Goal: Task Accomplishment & Management: Complete application form

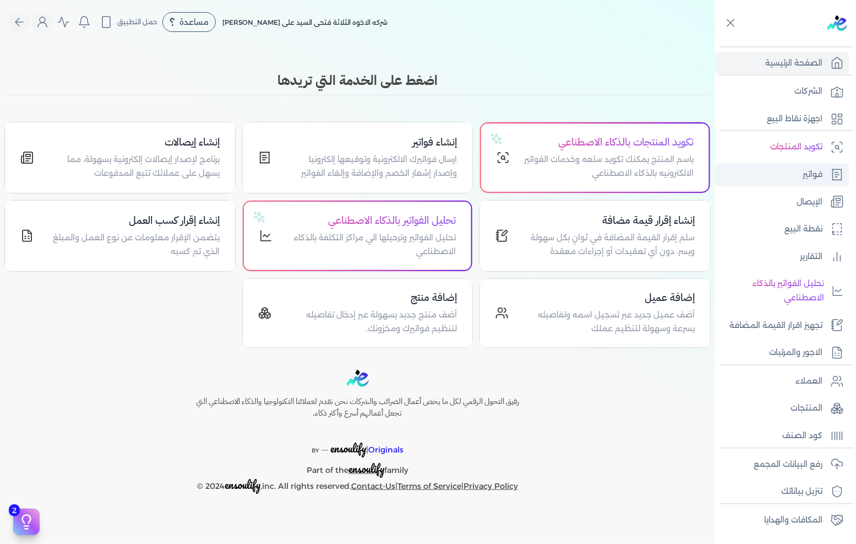
click at [797, 173] on link "فواتير" at bounding box center [782, 174] width 134 height 23
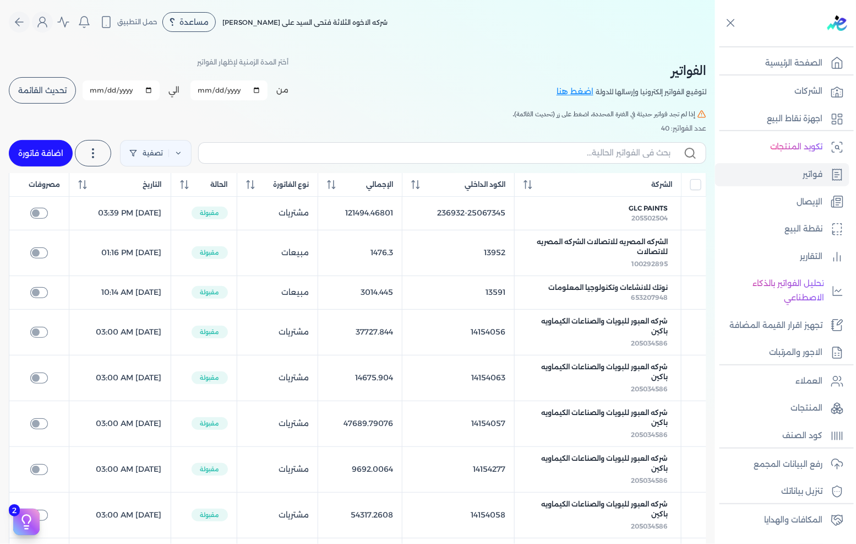
click at [67, 156] on link "اضافة فاتورة" at bounding box center [41, 153] width 64 height 26
select select "EGP"
select select "B"
select select "EGS"
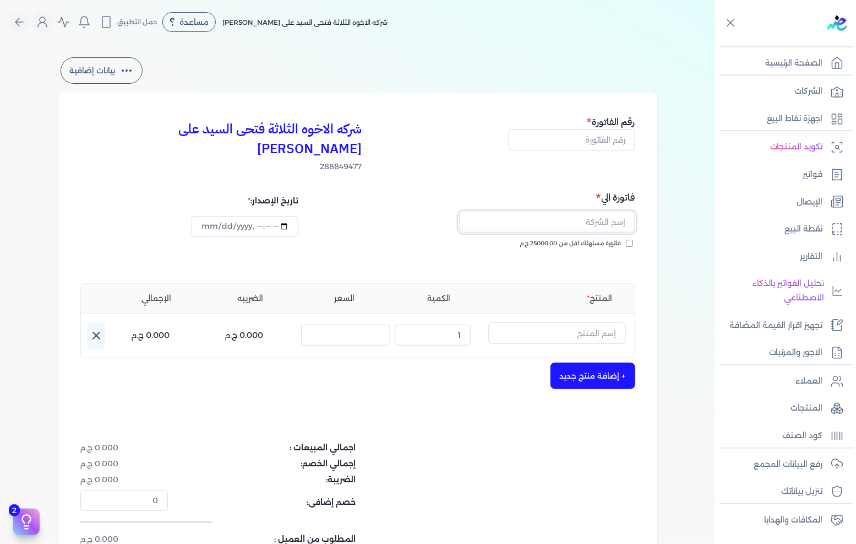
click at [583, 211] on input "text" at bounding box center [547, 221] width 176 height 21
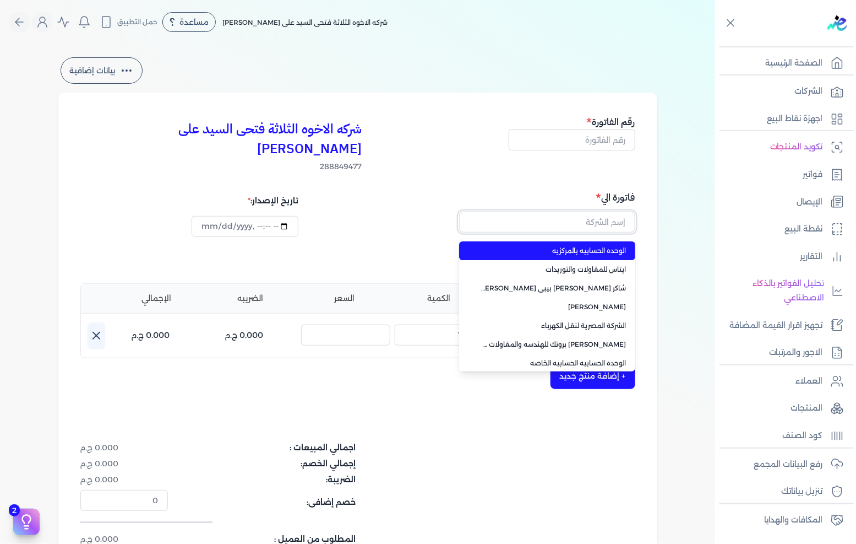
paste input "الوحده الحسابيه الحسابيه الخاصه"
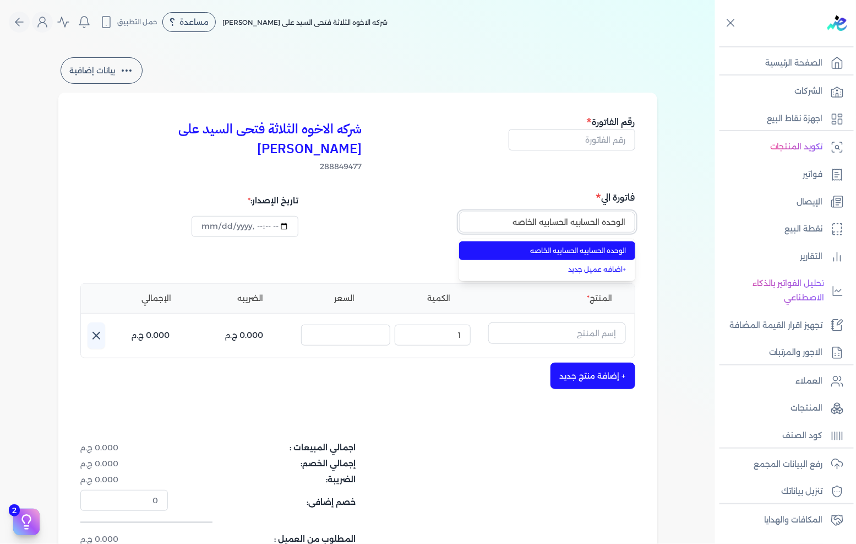
type input "الوحده الحسابيه الحسابيه الخاصه"
click at [560, 246] on span "الوحده الحسابيه الحسابيه الخاصه" at bounding box center [553, 251] width 145 height 10
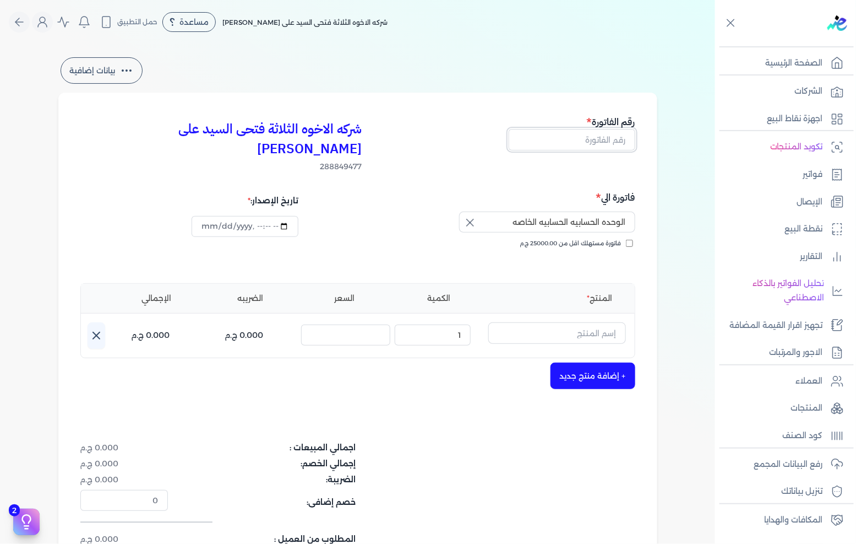
click at [612, 139] on input "text" at bounding box center [572, 139] width 127 height 21
type input "13593"
click at [588, 322] on input "text" at bounding box center [557, 332] width 138 height 21
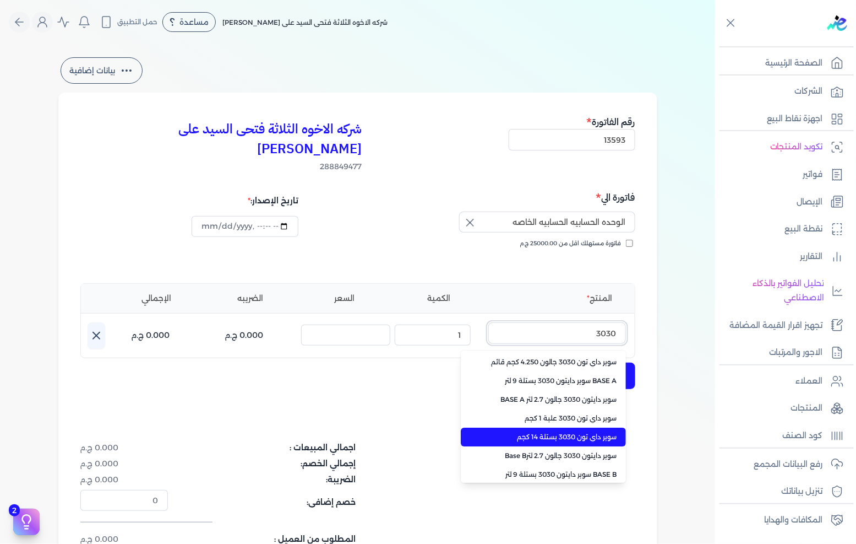
type input "3030"
click at [591, 432] on span "سوبر داي تون 3030 بستلة 14 كجم" at bounding box center [550, 437] width 134 height 10
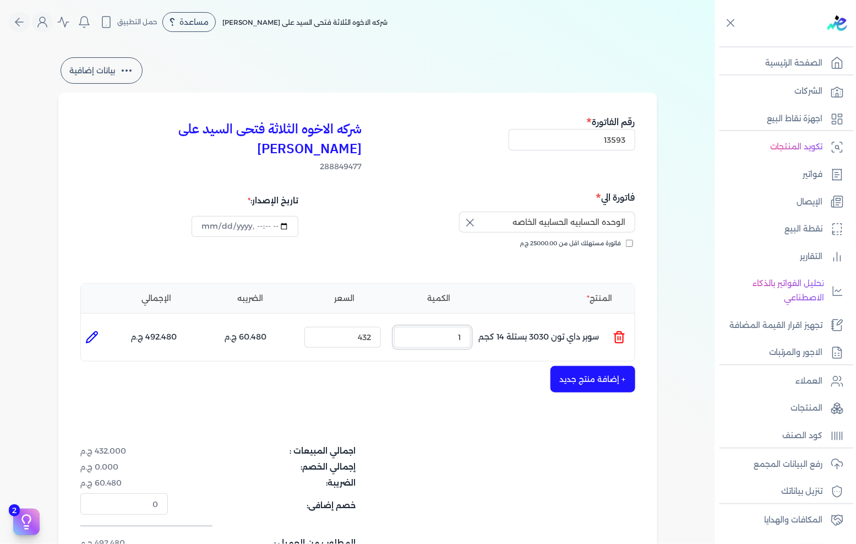
click at [442, 327] on input "1" at bounding box center [432, 337] width 77 height 21
type input "4"
click at [358, 327] on input "432" at bounding box center [343, 337] width 77 height 21
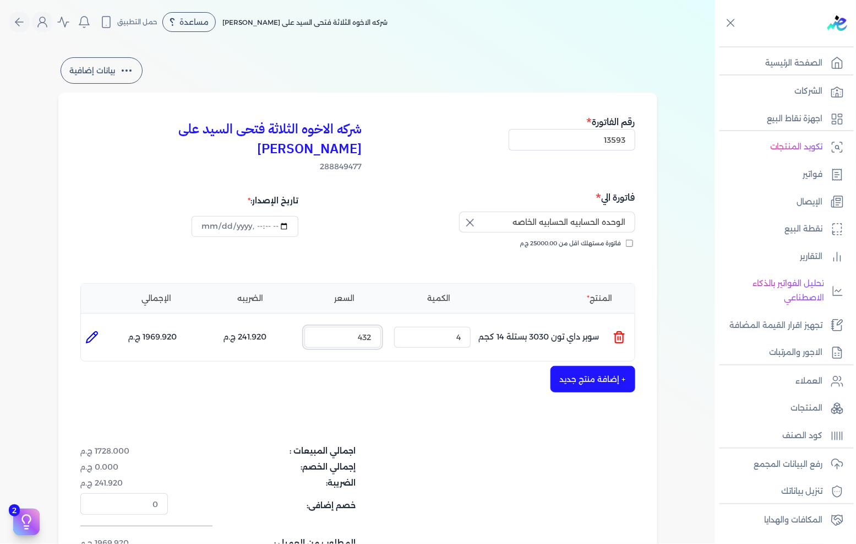
click at [358, 327] on input "432" at bounding box center [343, 337] width 77 height 21
type input "500"
click at [585, 366] on button "+ إضافة منتج جديد" at bounding box center [593, 379] width 85 height 26
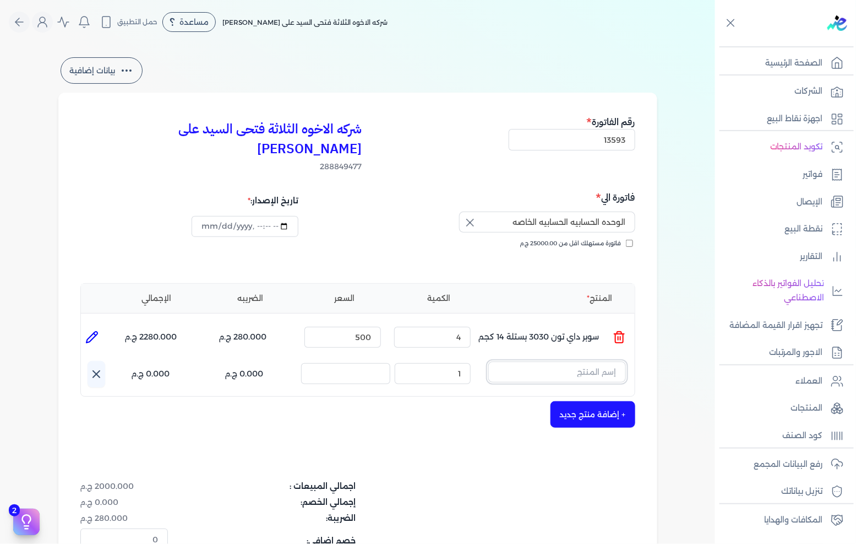
click at [590, 361] on input "text" at bounding box center [557, 371] width 138 height 21
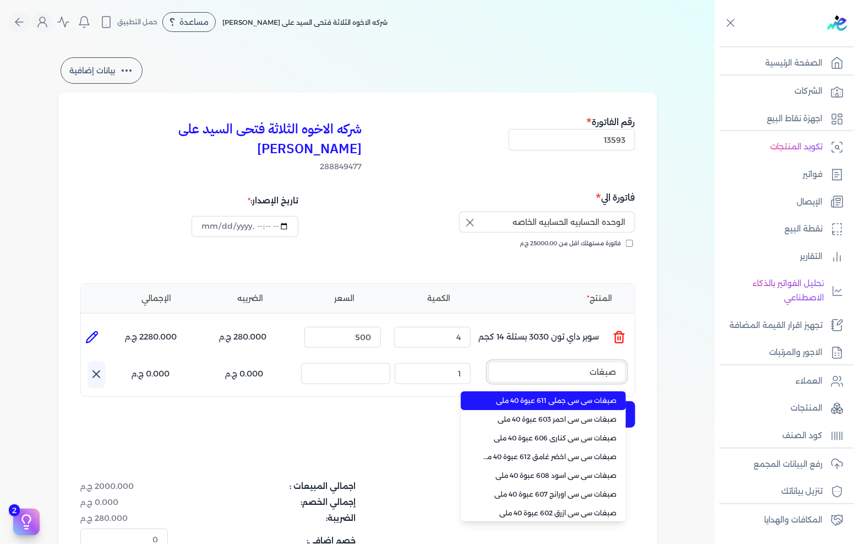
click at [488, 361] on button "صبغات" at bounding box center [557, 373] width 138 height 25
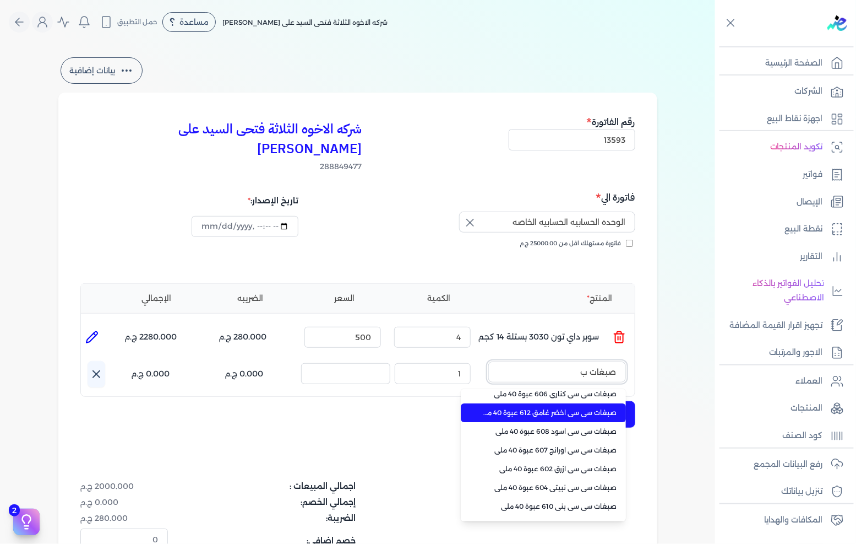
scroll to position [61, 0]
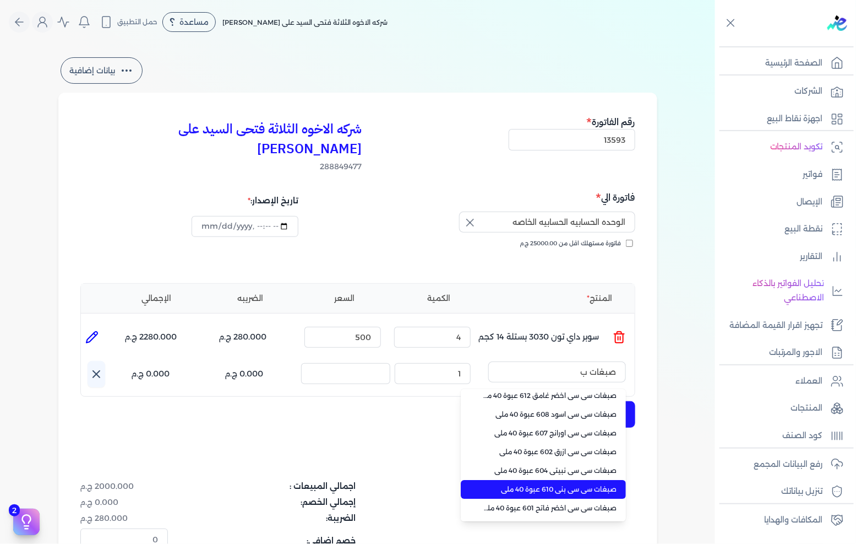
click at [585, 484] on span "صبغات سي سي بني 610 عبوة 40 ملي" at bounding box center [550, 489] width 134 height 10
type input "صبغات سي سي بني 610 عبوة 40 ملي"
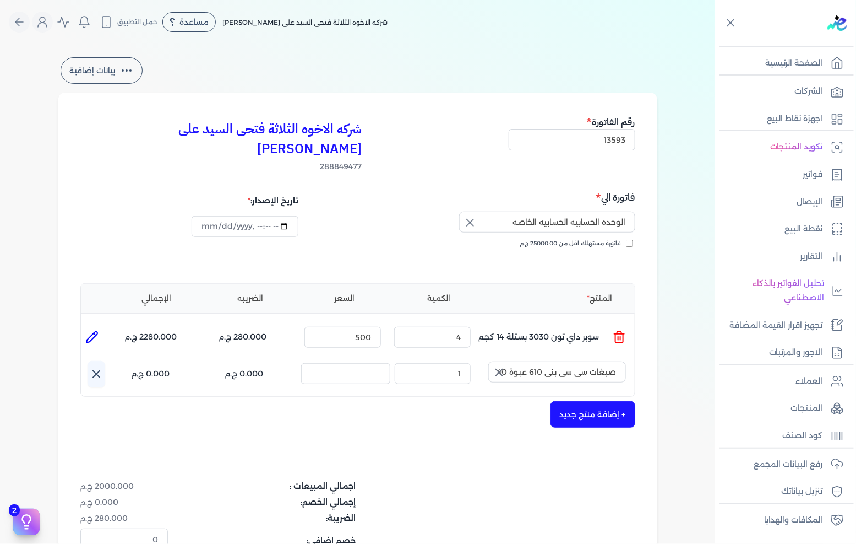
click at [500, 366] on icon "button" at bounding box center [499, 372] width 13 height 13
click at [575, 361] on input "text" at bounding box center [557, 371] width 138 height 21
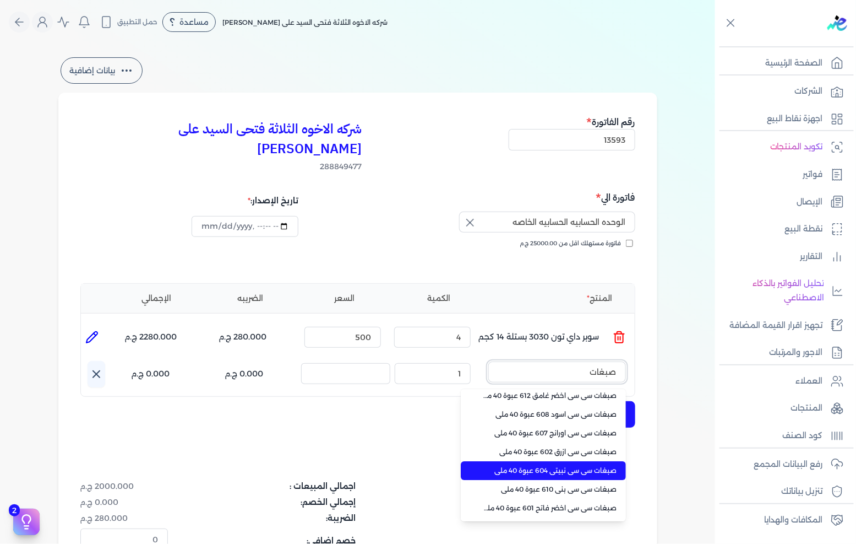
type input "صبغات"
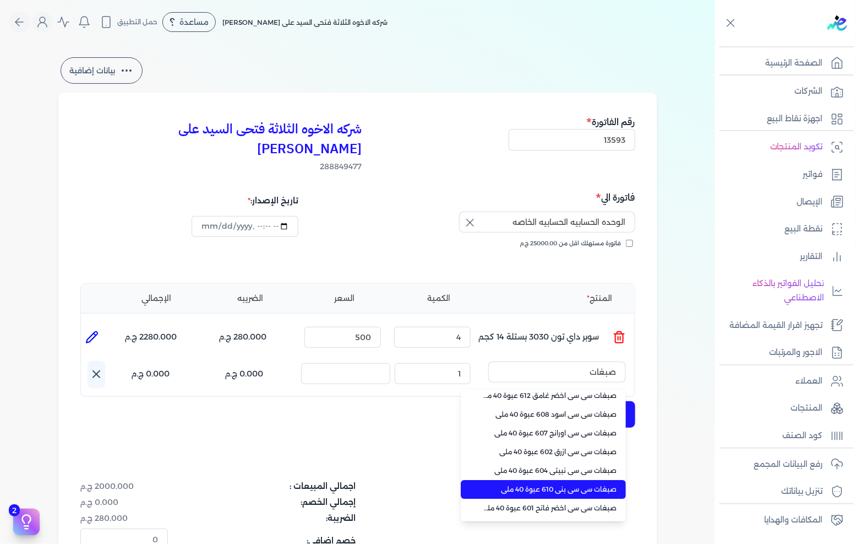
click at [601, 484] on span "صبغات سي سي بني 610 عبوة 40 ملي" at bounding box center [550, 489] width 134 height 10
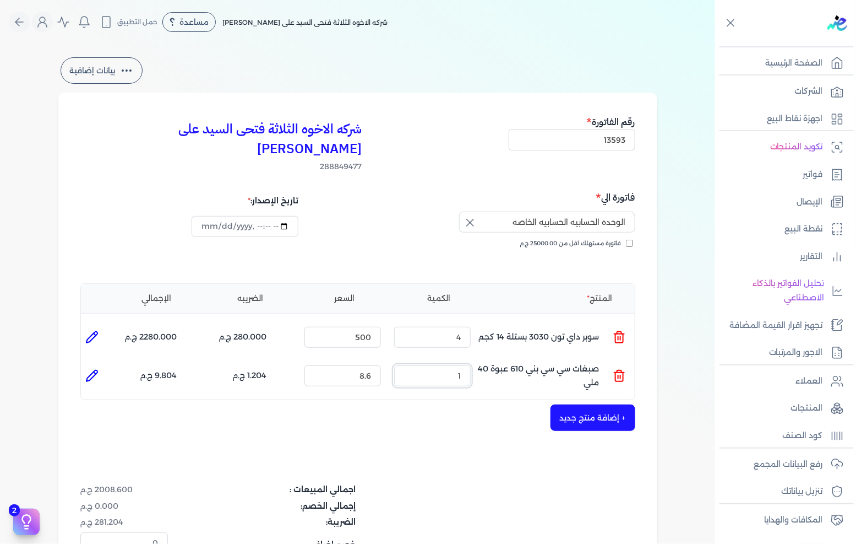
click at [447, 365] on input "1" at bounding box center [432, 375] width 77 height 21
type input "10"
click at [338, 365] on input "8.6" at bounding box center [343, 375] width 77 height 21
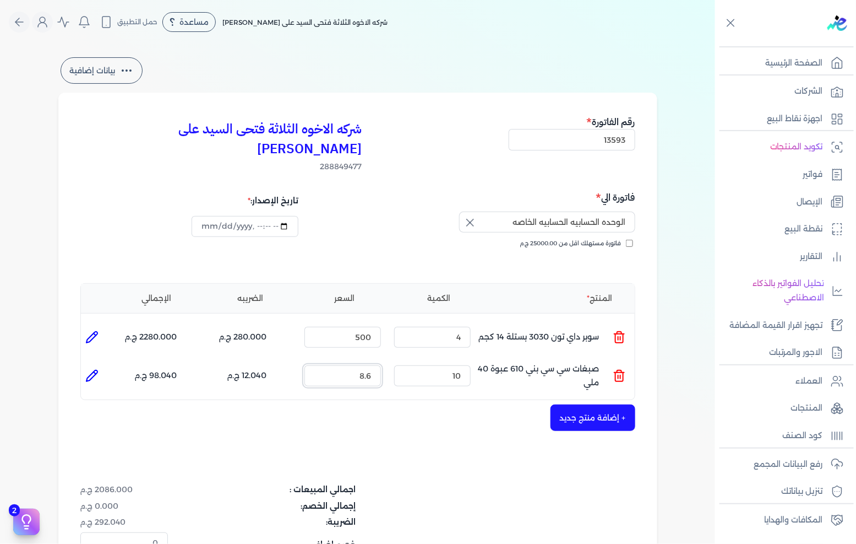
click at [338, 365] on input "8.6" at bounding box center [343, 375] width 77 height 21
type input "10"
click at [597, 405] on button "+ إضافة منتج جديد" at bounding box center [593, 417] width 85 height 26
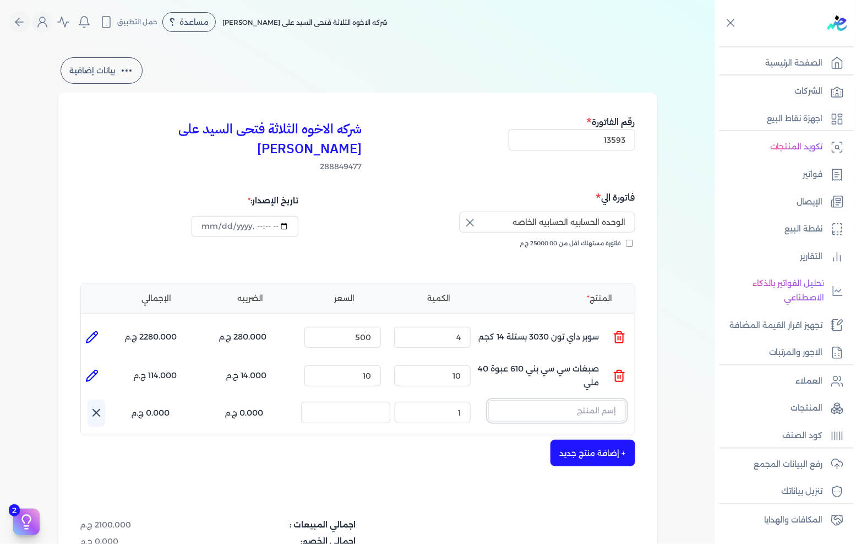
click at [588, 400] on input "text" at bounding box center [557, 410] width 138 height 21
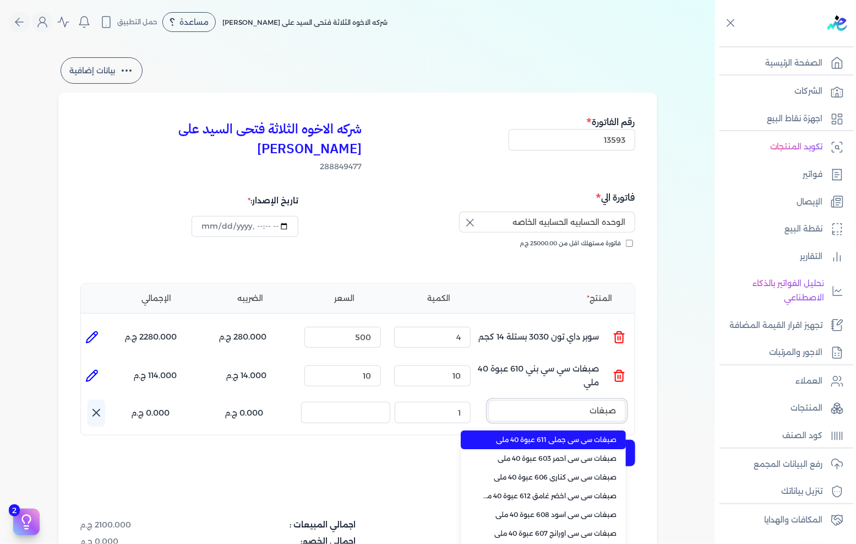
type input "صبغات"
click at [570, 435] on span "صبغات سي سي جملي 611 عبوة 40 ملي" at bounding box center [550, 440] width 134 height 10
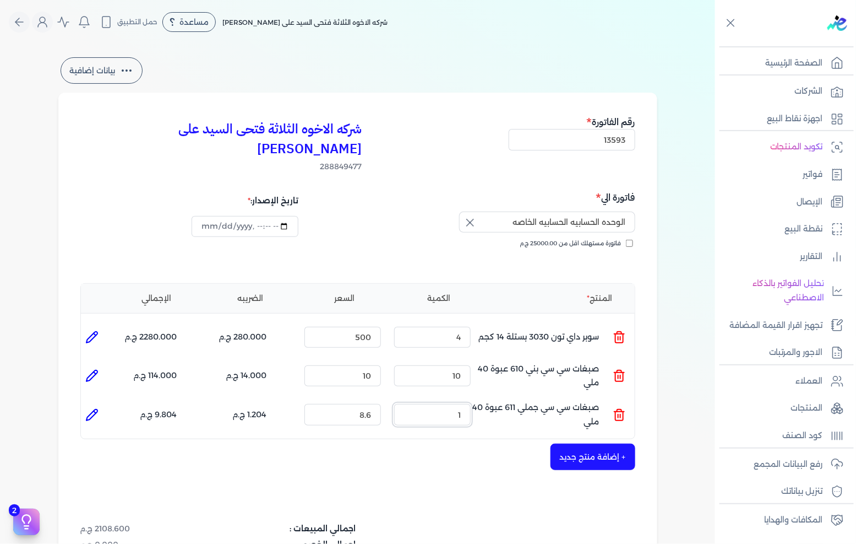
click at [454, 404] on input "1" at bounding box center [432, 414] width 77 height 21
type input "20"
click at [355, 404] on input "8.6" at bounding box center [343, 414] width 77 height 21
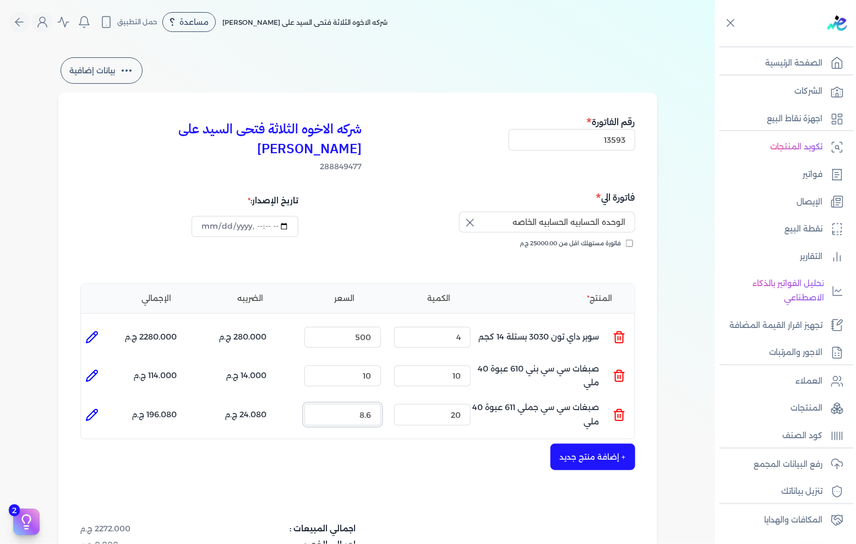
click at [355, 404] on input "8.6" at bounding box center [343, 414] width 77 height 21
type input "10"
click at [578, 443] on button "+ إضافة منتج جديد" at bounding box center [593, 456] width 85 height 26
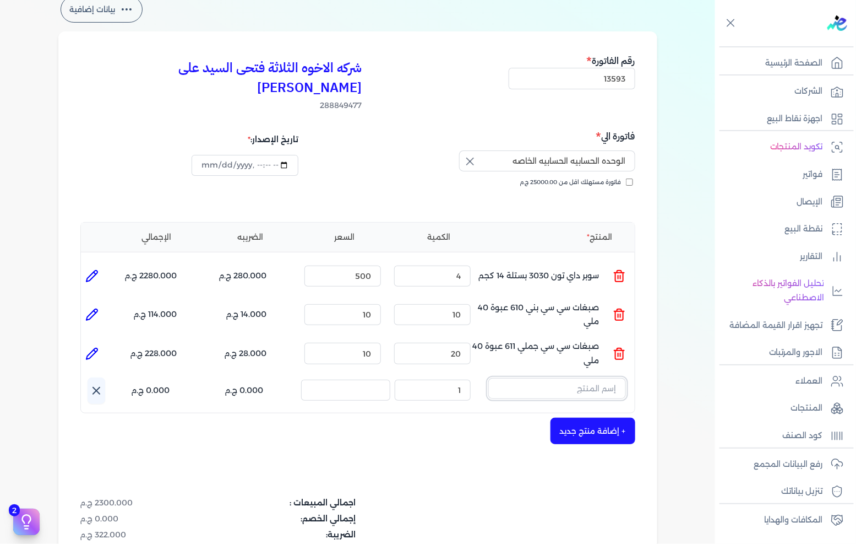
click at [564, 378] on input "text" at bounding box center [557, 388] width 138 height 21
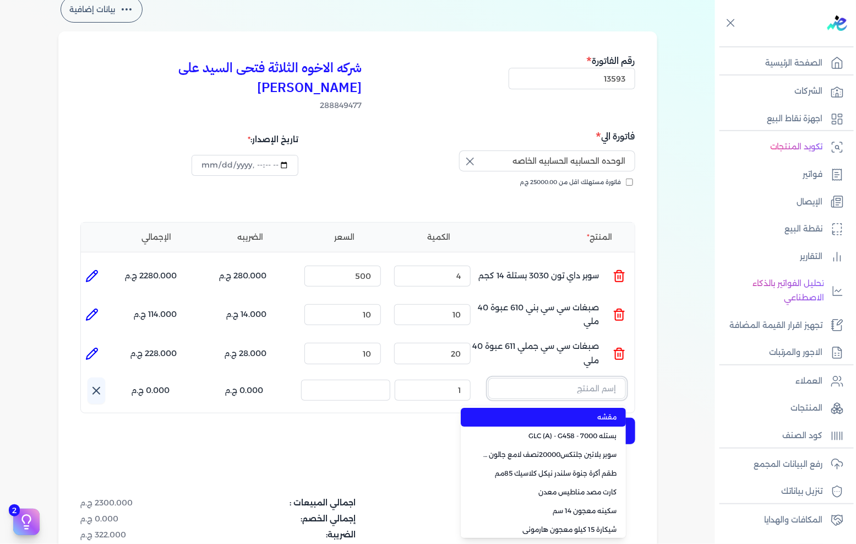
paste input "داى تون مط بنى جالون 3.750 كجم"
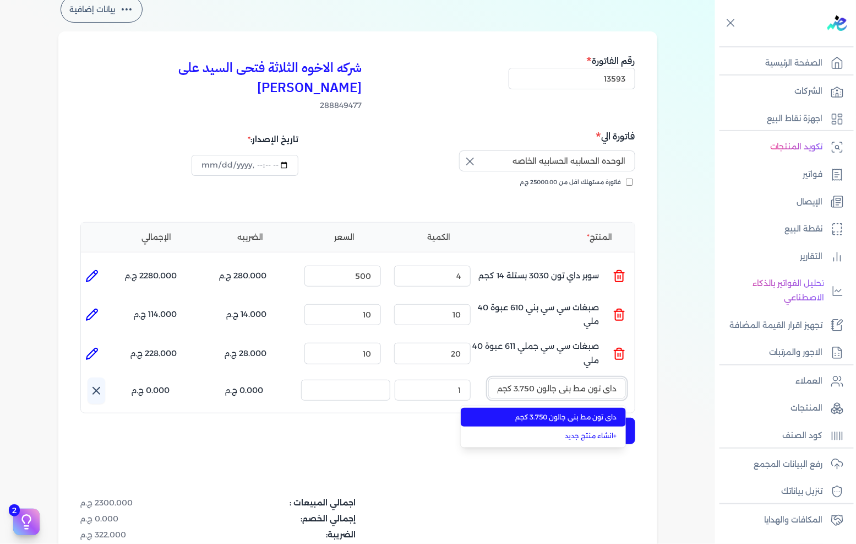
type input "داى تون مط بنى جالون 3.750 كجم"
click at [571, 412] on span "داى تون مط بنى جالون 3.750 كجم" at bounding box center [550, 417] width 134 height 10
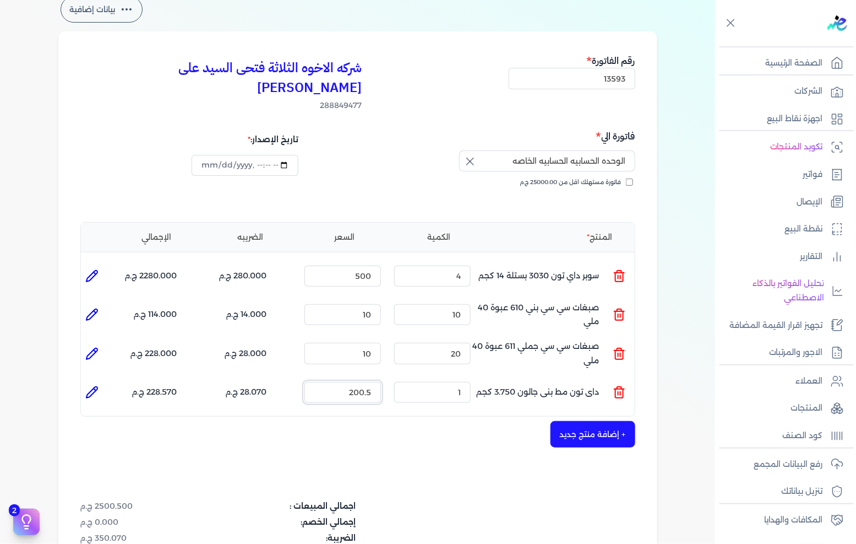
click at [345, 382] on input "200.5" at bounding box center [343, 392] width 77 height 21
type input "250"
click at [610, 421] on button "+ إضافة منتج جديد" at bounding box center [593, 434] width 85 height 26
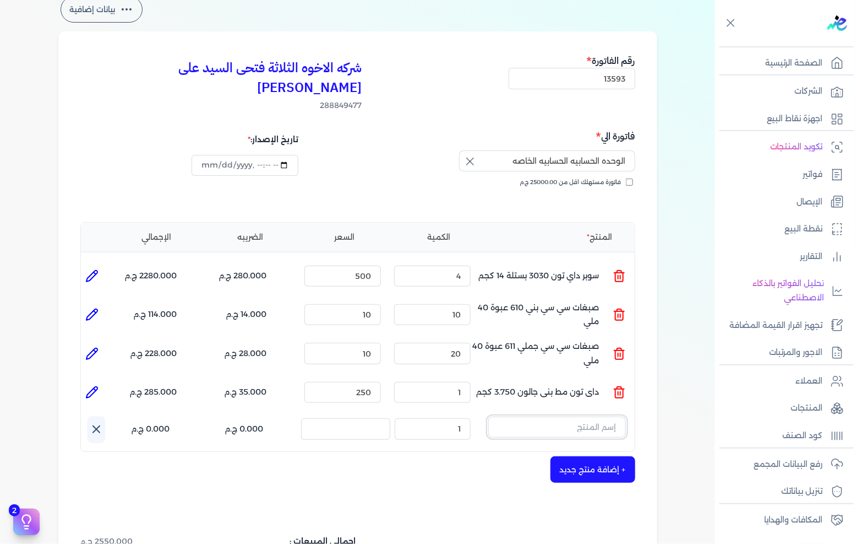
click at [559, 416] on input "text" at bounding box center [557, 426] width 138 height 21
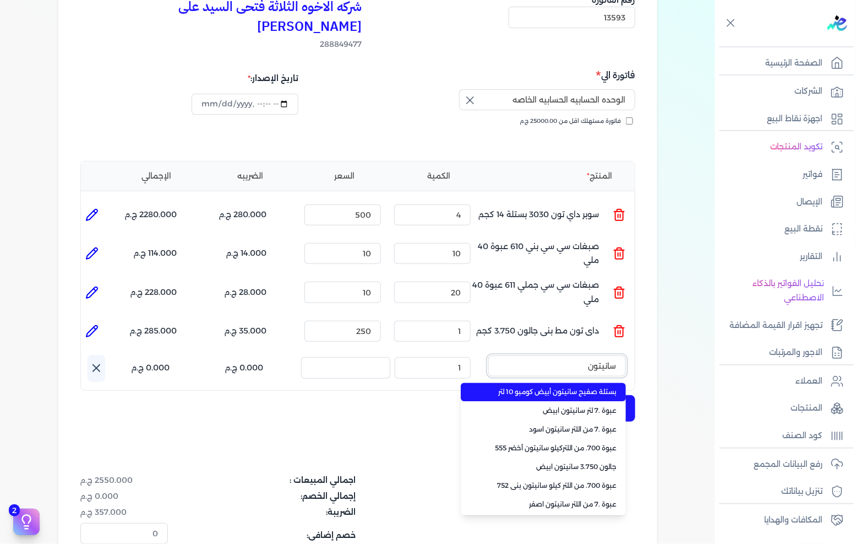
scroll to position [61, 0]
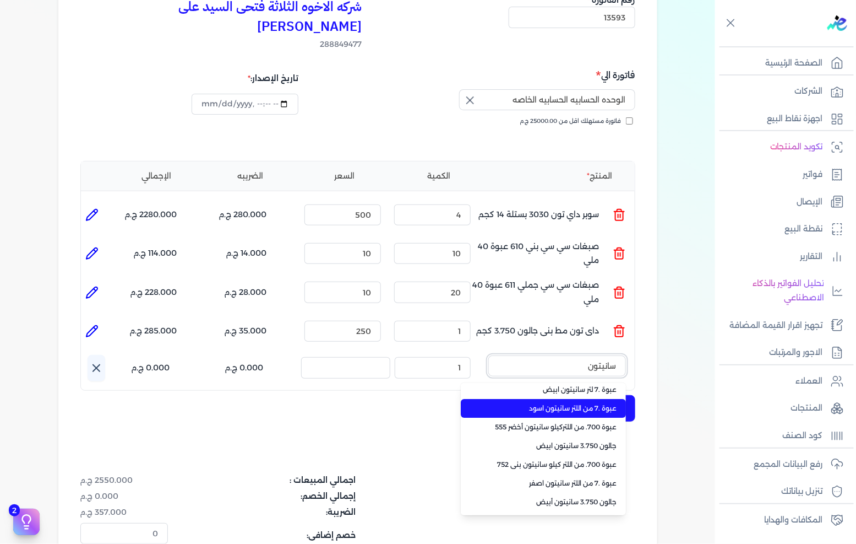
type input "سانيتون"
click at [600, 403] on span "عبوة .7 من اللتر سانيتون اسود" at bounding box center [550, 408] width 134 height 10
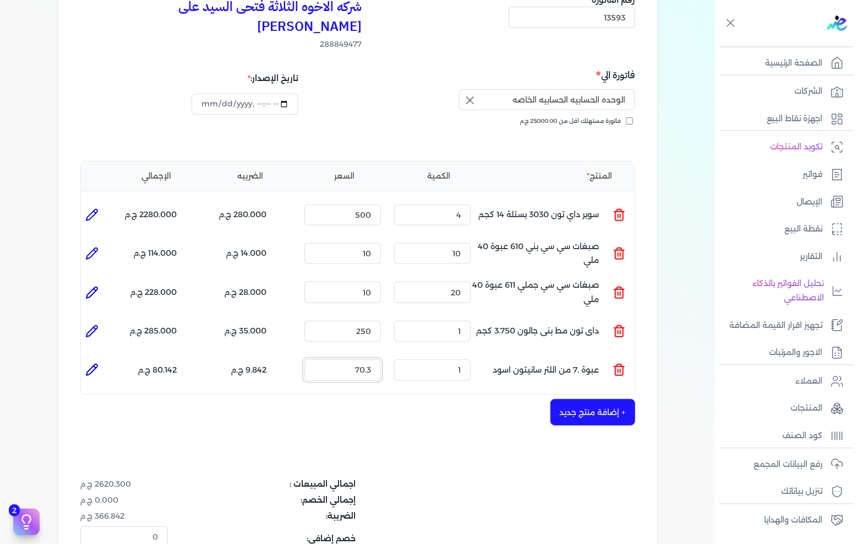
click at [366, 359] on input "70.3" at bounding box center [343, 369] width 77 height 21
type input "95"
click at [571, 399] on button "+ إضافة منتج جديد" at bounding box center [593, 412] width 85 height 26
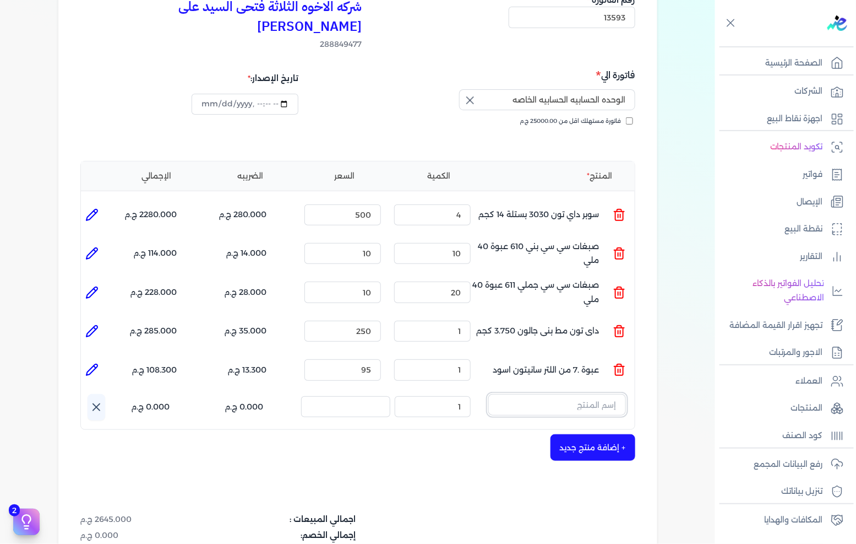
click at [552, 394] on input "text" at bounding box center [557, 404] width 138 height 21
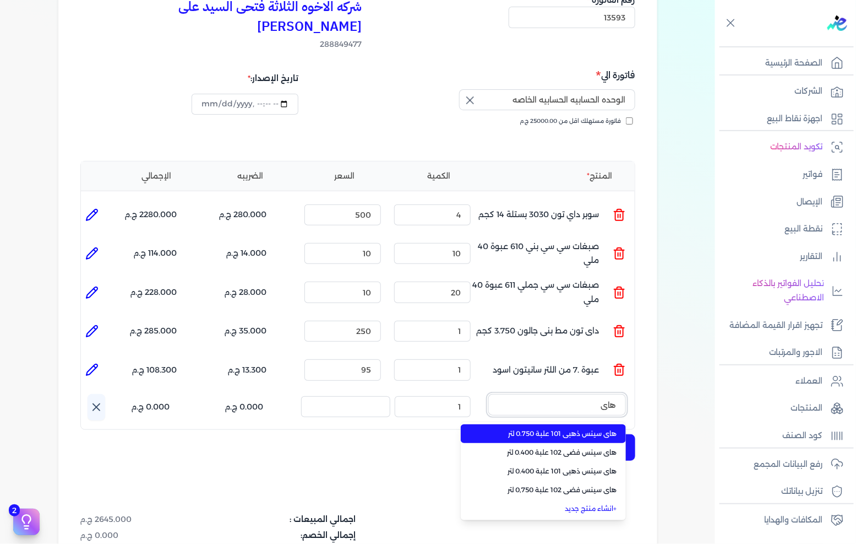
type input "هاى"
click at [578, 428] on span "هاى سينس ذهبي 101 علبة 0.750 لتر" at bounding box center [550, 433] width 134 height 10
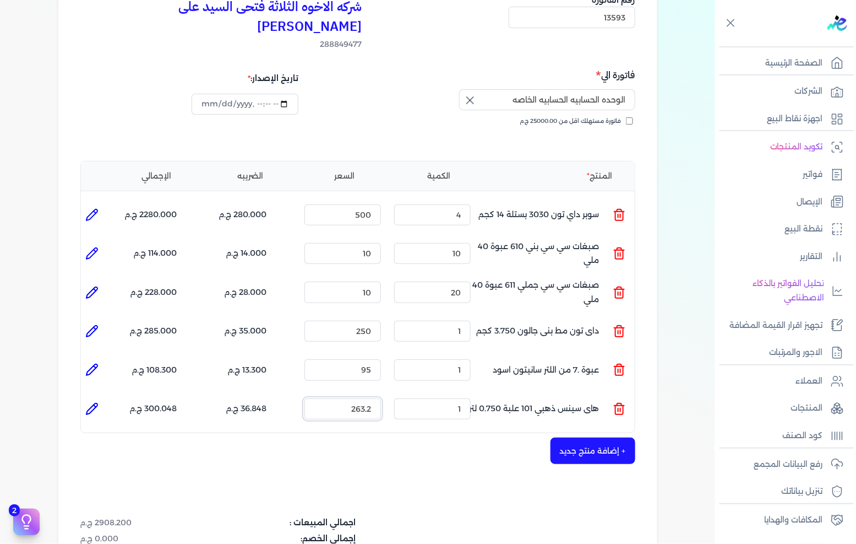
click at [360, 398] on input "263.2" at bounding box center [343, 408] width 77 height 21
type input "4"
type input "0"
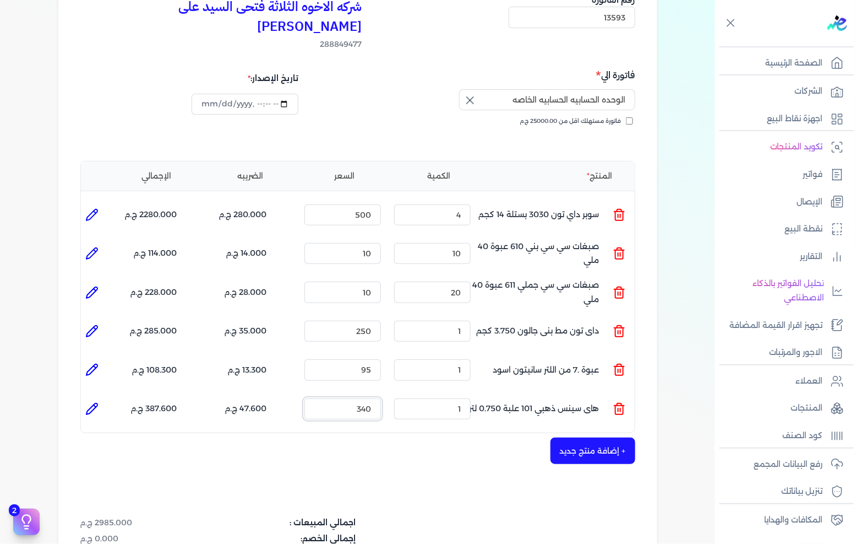
type input "340"
click at [557, 437] on button "+ إضافة منتج جديد" at bounding box center [593, 450] width 85 height 26
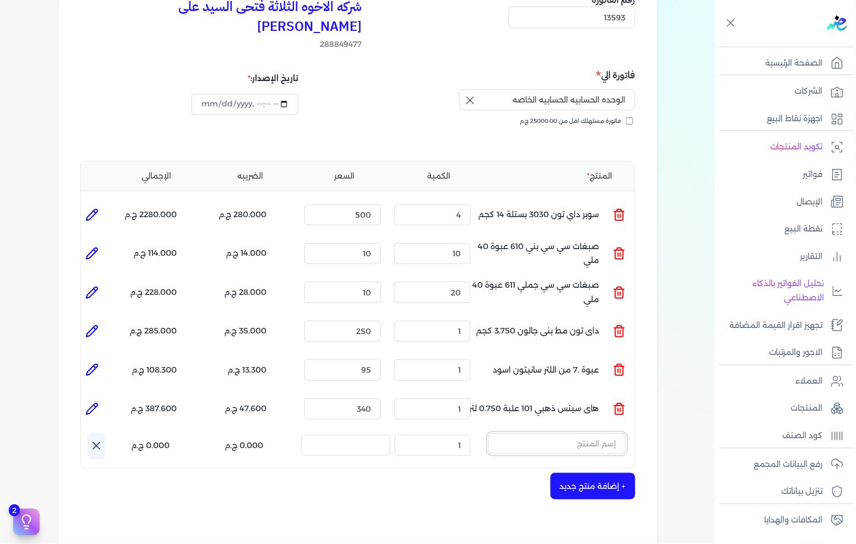
click at [590, 433] on input "text" at bounding box center [557, 443] width 138 height 21
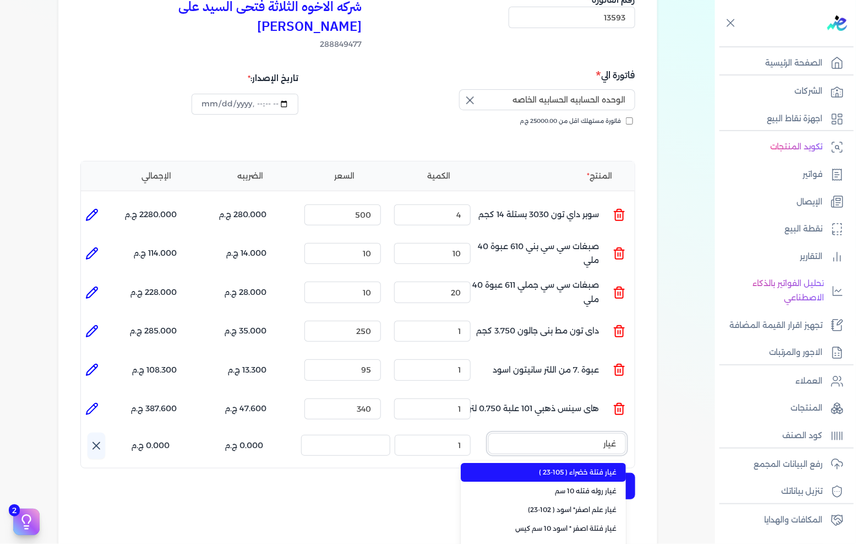
click at [488, 433] on button "غيار" at bounding box center [557, 445] width 138 height 25
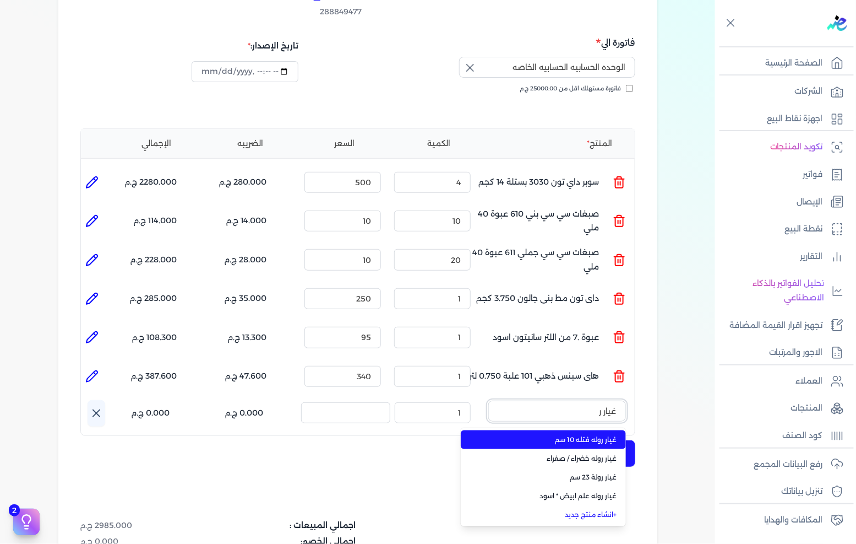
scroll to position [183, 0]
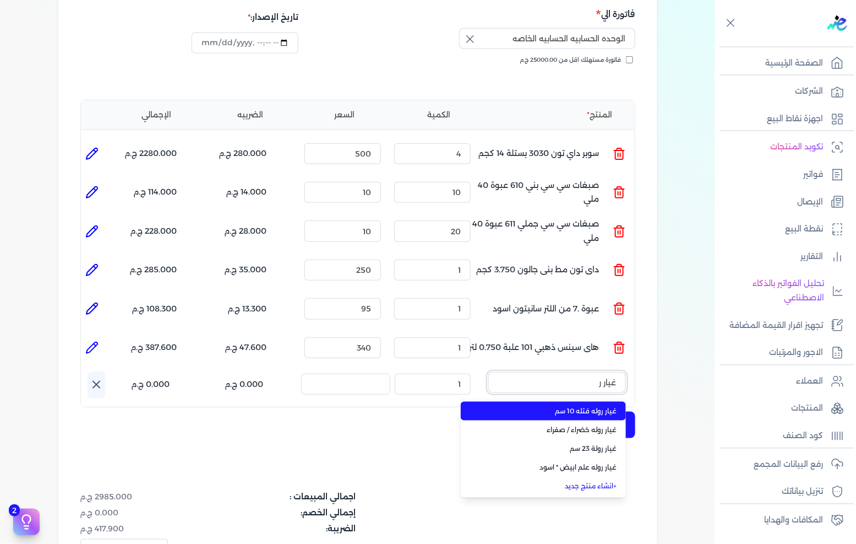
type input "غيار ر"
click at [600, 406] on span "غيار روله فتله 10 سم" at bounding box center [550, 411] width 134 height 10
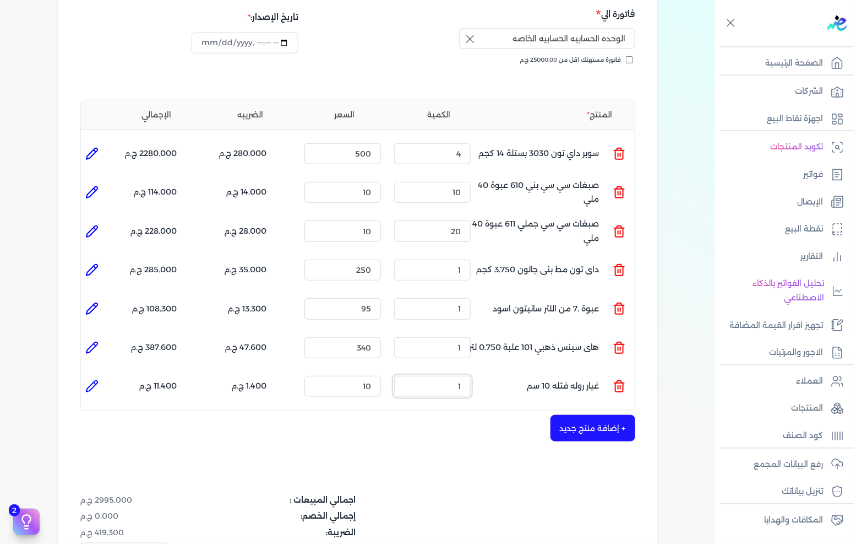
click at [458, 376] on input "1" at bounding box center [432, 386] width 77 height 21
type input "10"
click at [580, 415] on button "+ إضافة منتج جديد" at bounding box center [593, 428] width 85 height 26
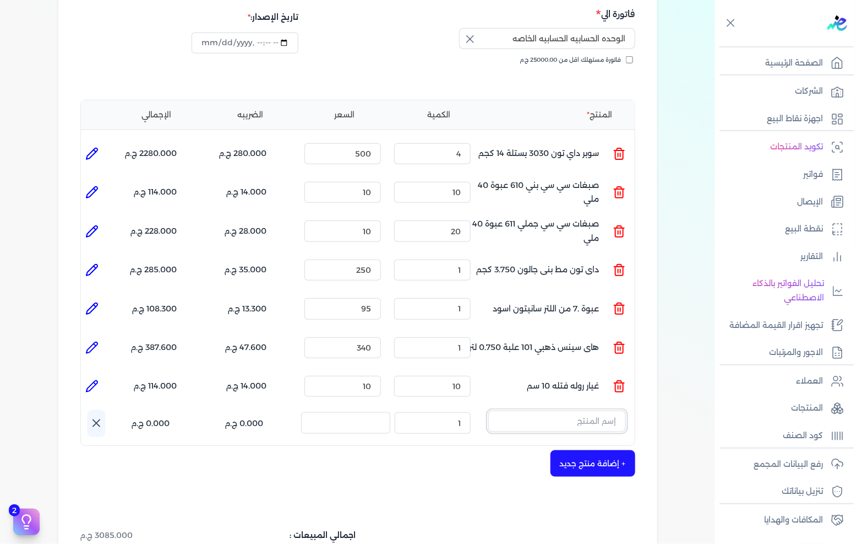
click at [564, 410] on input "text" at bounding box center [557, 420] width 138 height 21
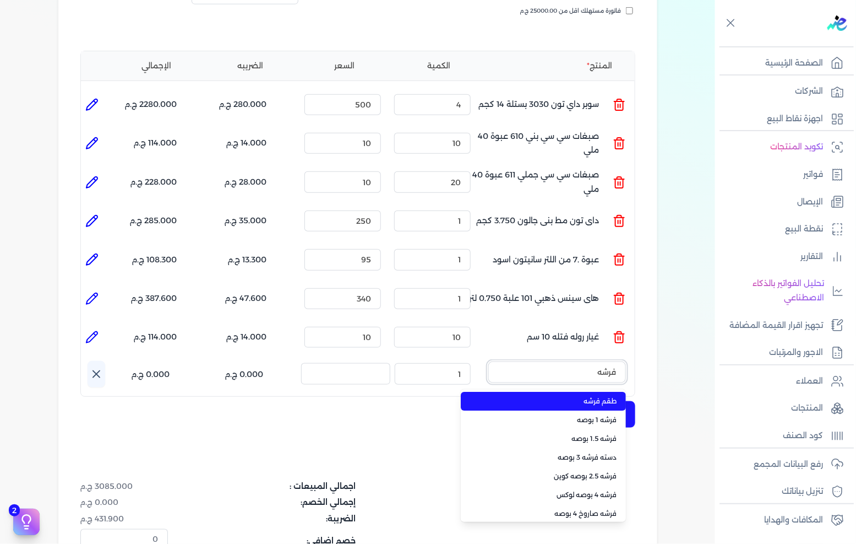
scroll to position [245, 0]
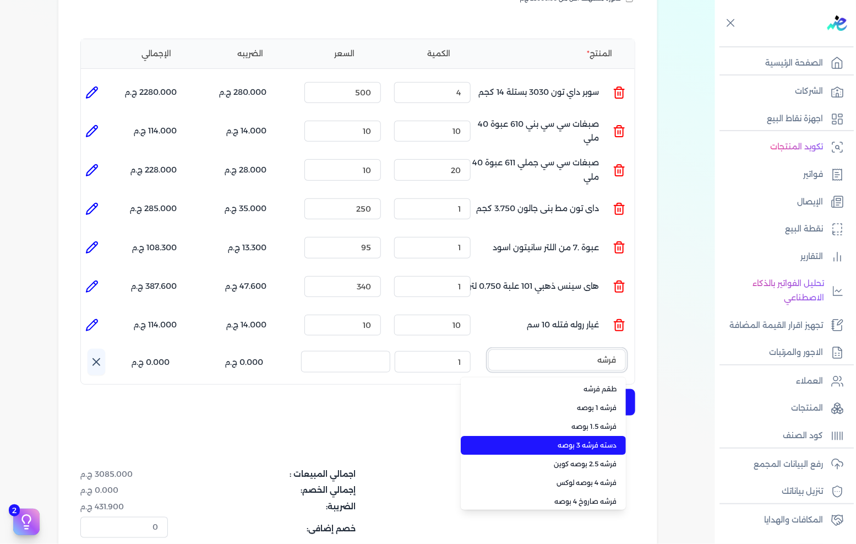
type input "فرشه"
click at [601, 440] on span "دسته فرشه 3 بوصه" at bounding box center [550, 445] width 134 height 10
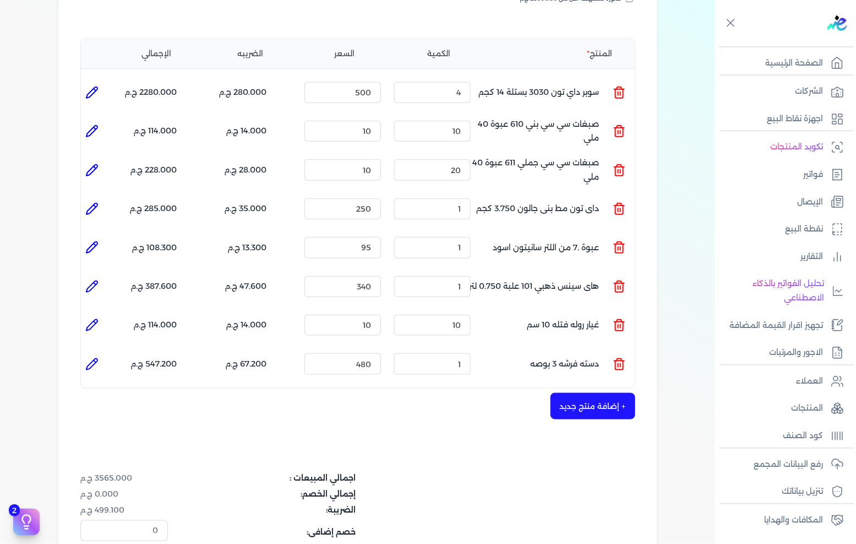
click at [207, 427] on div "شركه الاخوه الثلاثة فتحى السيد على [PERSON_NAME] 288849477 رقم الفاتورة 13593 ف…" at bounding box center [357, 245] width 599 height 794
click at [464, 353] on input "1" at bounding box center [432, 363] width 77 height 21
click at [458, 353] on input "1" at bounding box center [432, 363] width 77 height 21
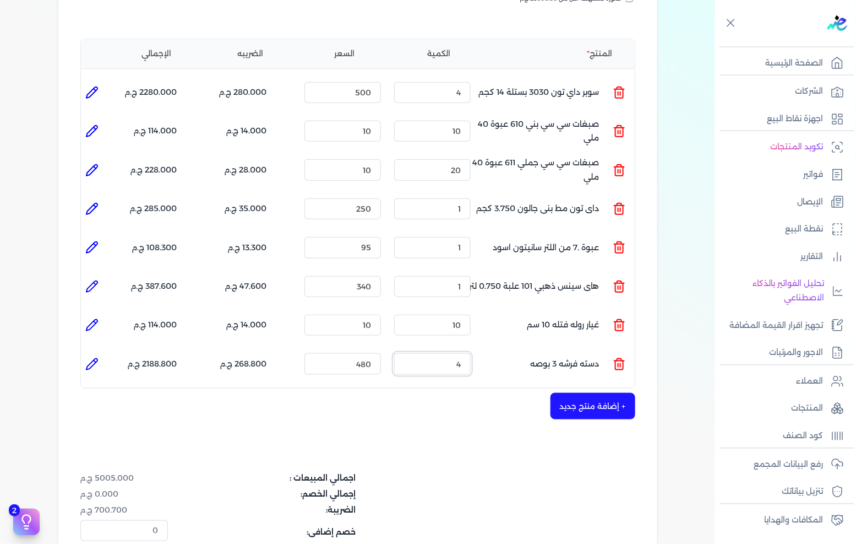
type input "4"
click at [366, 353] on input "480" at bounding box center [343, 363] width 77 height 21
type input "40"
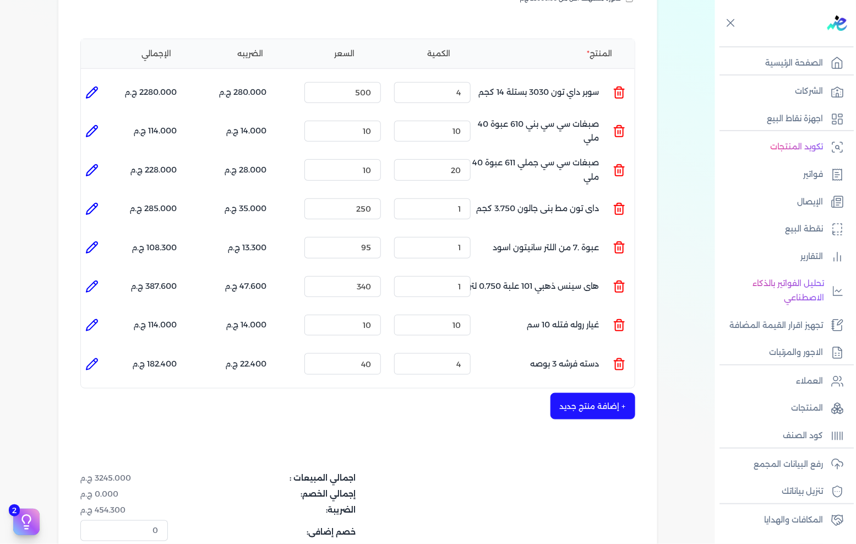
click at [427, 408] on div "شركه الاخوه الثلاثة فتحى السيد على [PERSON_NAME] 288849477 رقم الفاتورة 13593 ف…" at bounding box center [357, 245] width 599 height 794
click at [100, 355] on ul at bounding box center [92, 364] width 22 height 30
click at [100, 353] on li at bounding box center [92, 364] width 22 height 22
type input "دسته فرشه 3 بوصه"
type input "40"
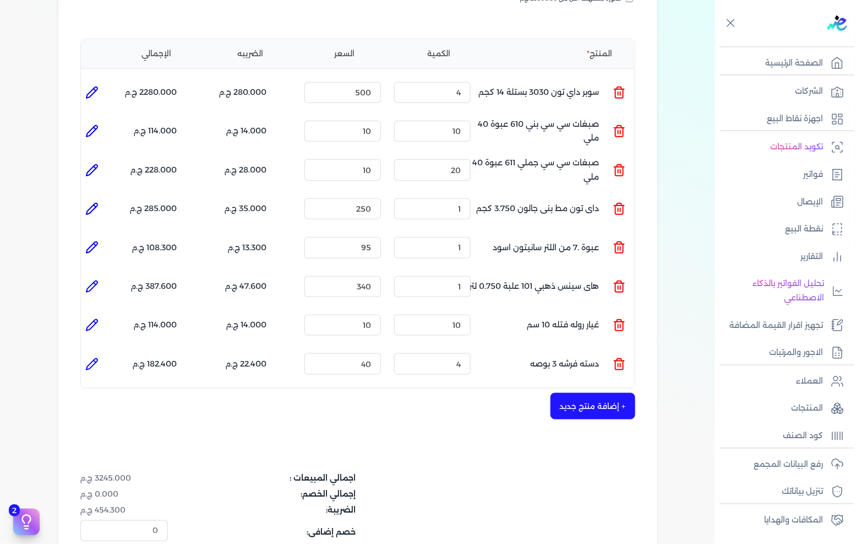
type input "4"
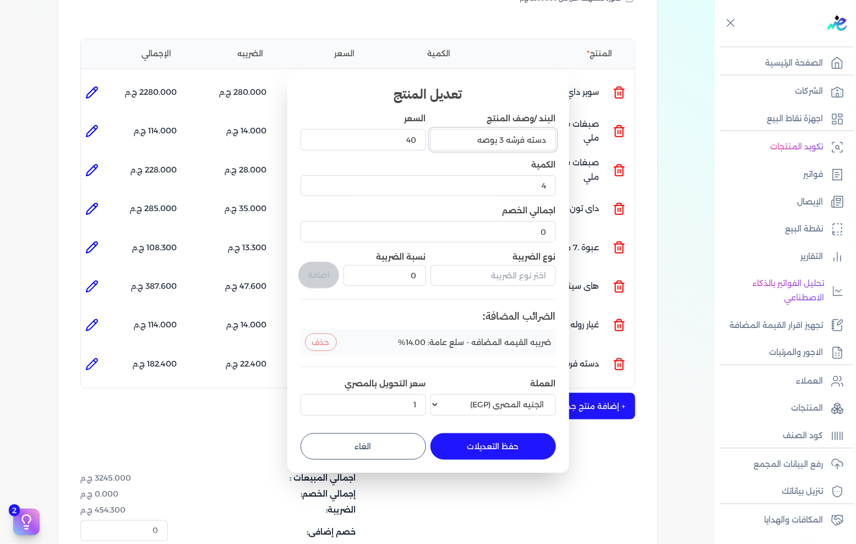
drag, startPoint x: 529, startPoint y: 136, endPoint x: 607, endPoint y: 134, distance: 78.8
click at [606, 135] on dialog "تعديل المنتج البند /وصف المنتج دسته فرشه 3 بوصه السعر 40 الكمية 4 اجمالي الخصم …" at bounding box center [428, 272] width 856 height 544
type input "فرشه 3 بوصه"
click at [485, 452] on button "حفظ التعديلات" at bounding box center [494, 446] width 126 height 26
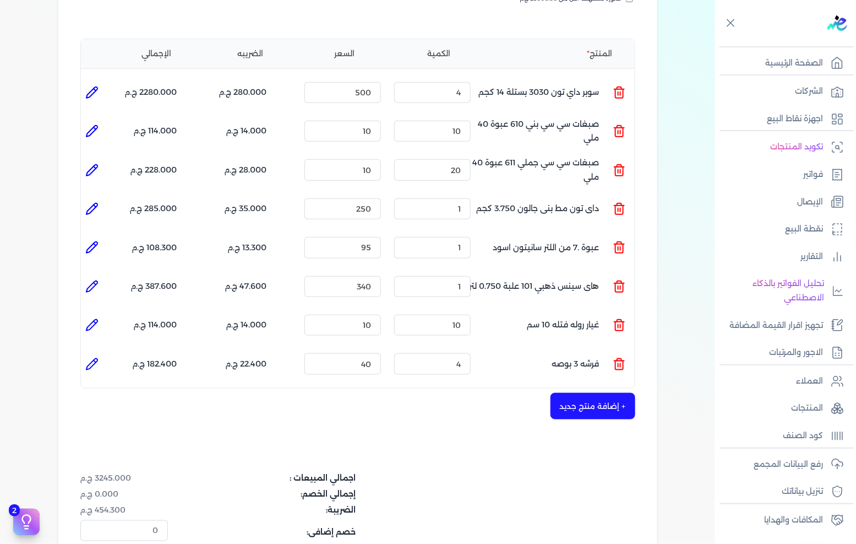
type input "0"
type input "1"
click at [580, 408] on div "شركه الاخوه الثلاثة فتحى السيد على [PERSON_NAME] 288849477 رقم الفاتورة 13593 ف…" at bounding box center [357, 245] width 599 height 794
click at [591, 395] on button "+ إضافة منتج جديد" at bounding box center [593, 406] width 85 height 26
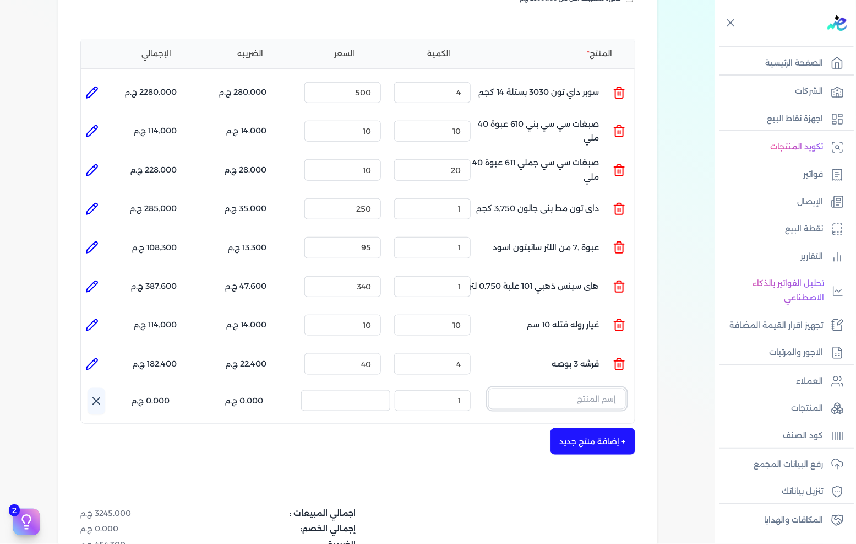
click at [554, 388] on input "text" at bounding box center [557, 398] width 138 height 21
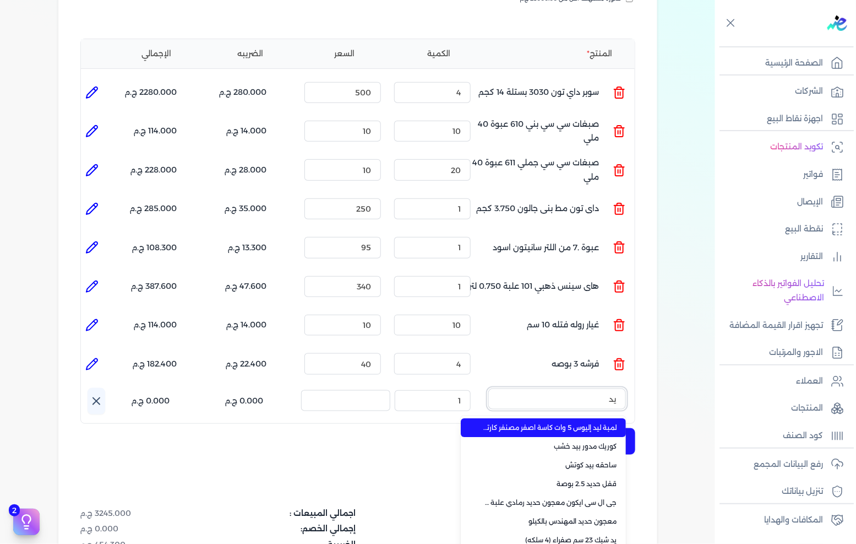
click at [488, 388] on button "يد" at bounding box center [557, 400] width 138 height 25
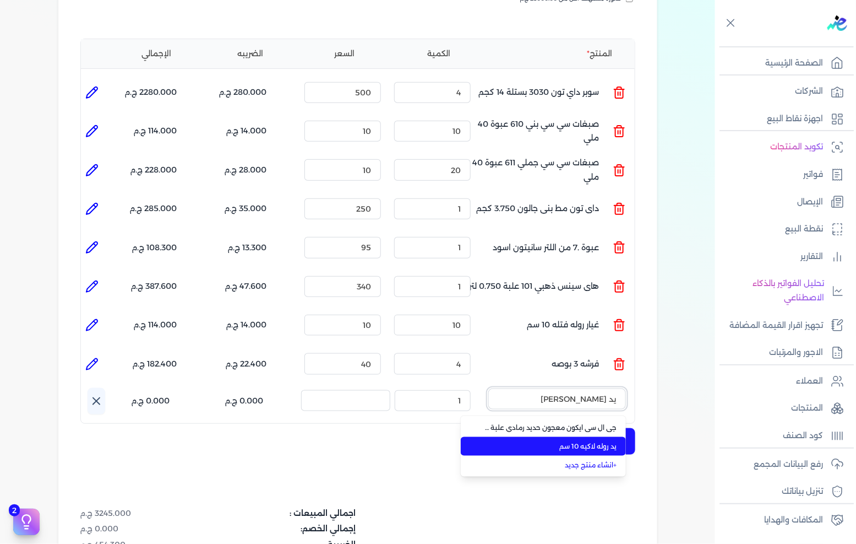
type input "يد [PERSON_NAME]"
click at [601, 441] on span "يد روله لاكيه 10 سم" at bounding box center [550, 446] width 134 height 10
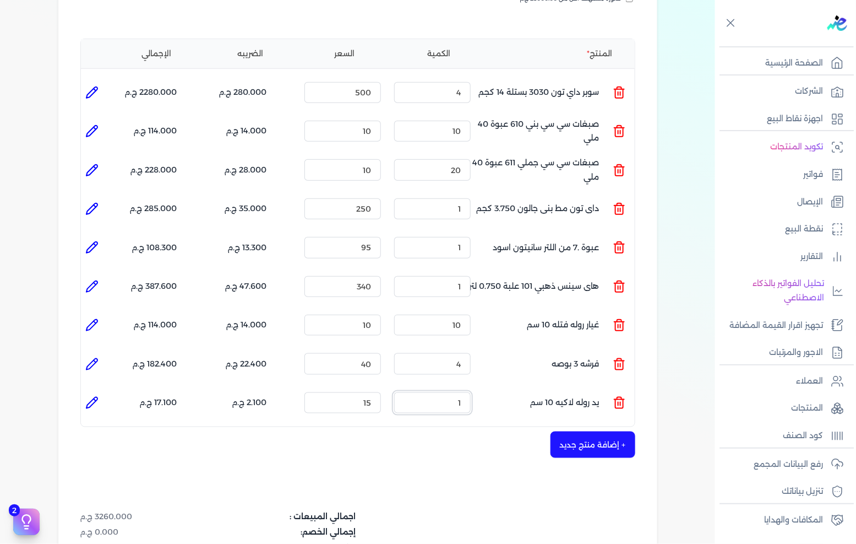
click at [464, 392] on input "1" at bounding box center [432, 402] width 77 height 21
type input "2"
click at [559, 431] on button "+ إضافة منتج جديد" at bounding box center [593, 444] width 85 height 26
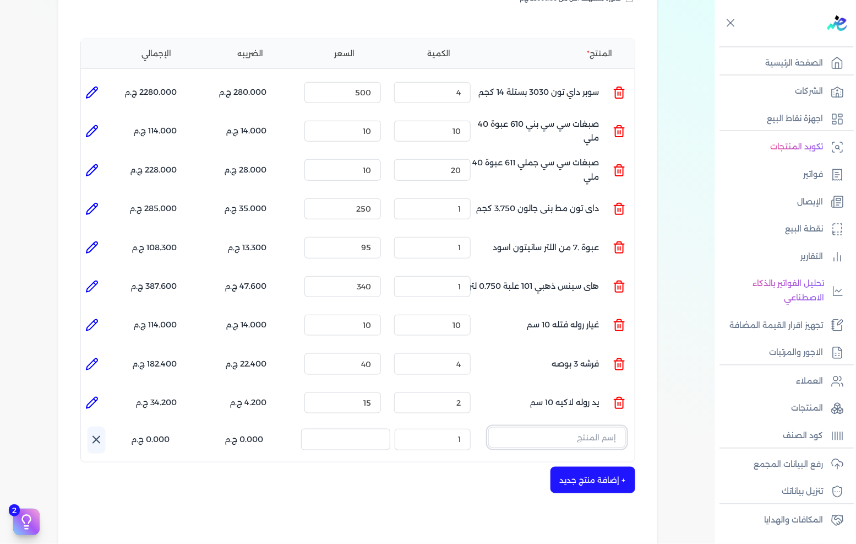
click at [558, 427] on input "text" at bounding box center [557, 437] width 138 height 21
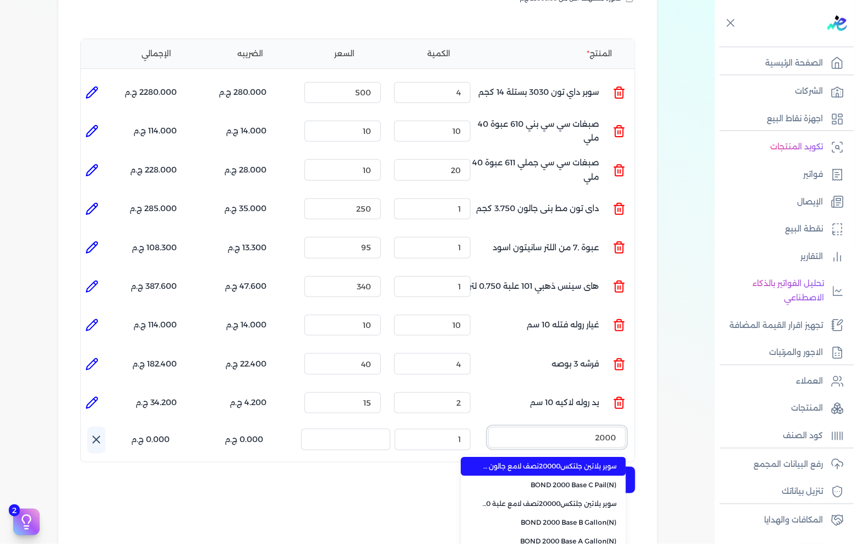
type input "20000"
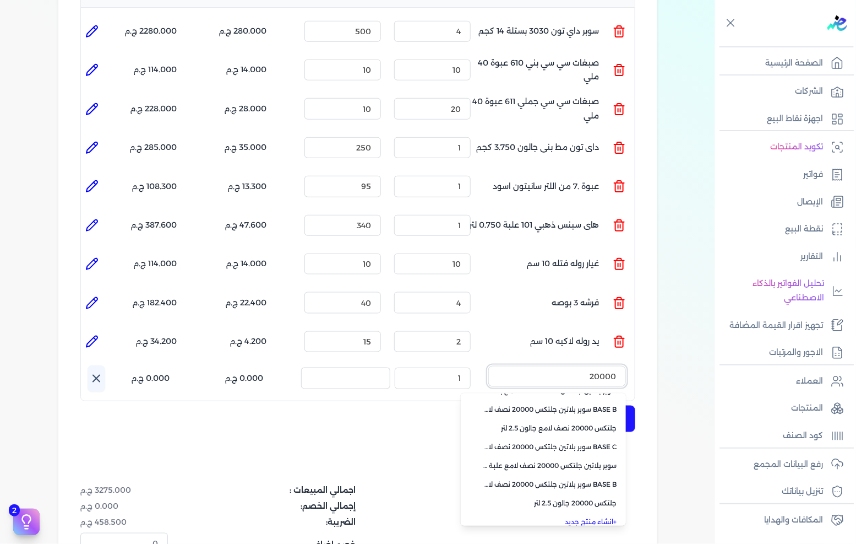
scroll to position [227, 0]
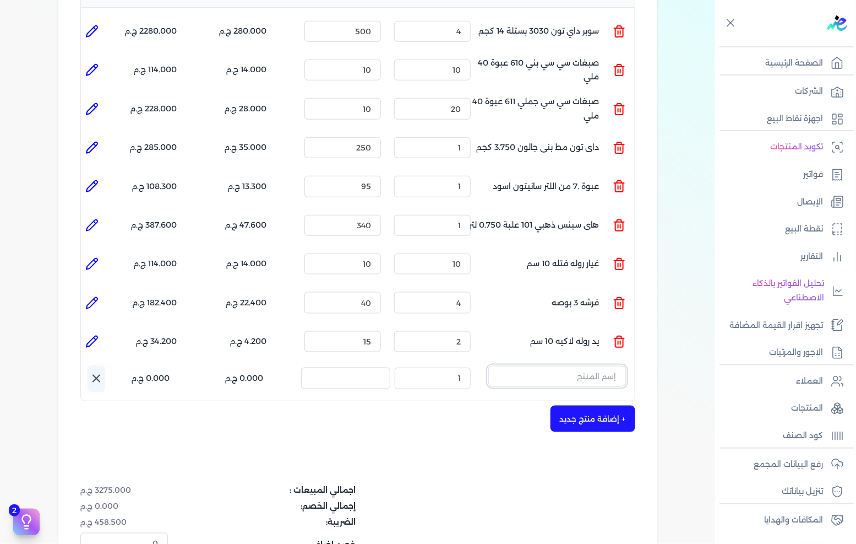
click at [557, 366] on input "text" at bounding box center [557, 376] width 138 height 21
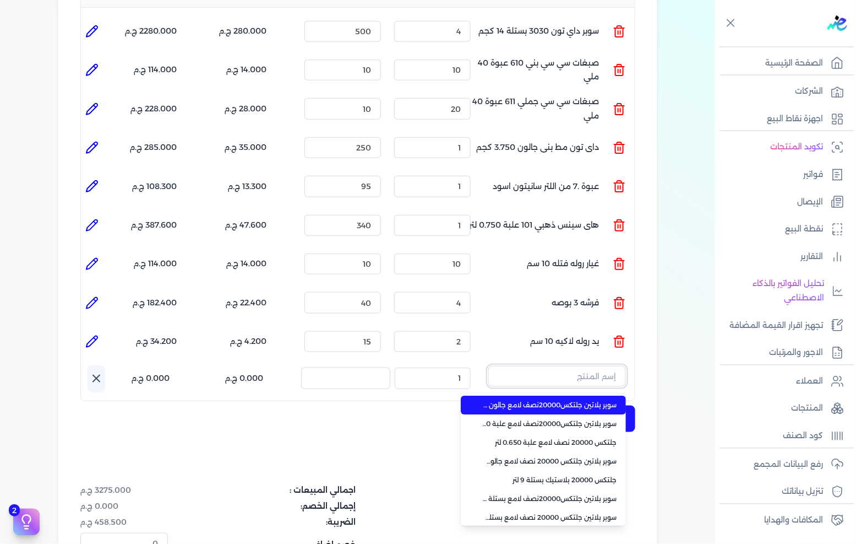
paste input "سوبر بلاتين جلتكس 20000 نصف لامع علبة 0,900 لتر Base C"
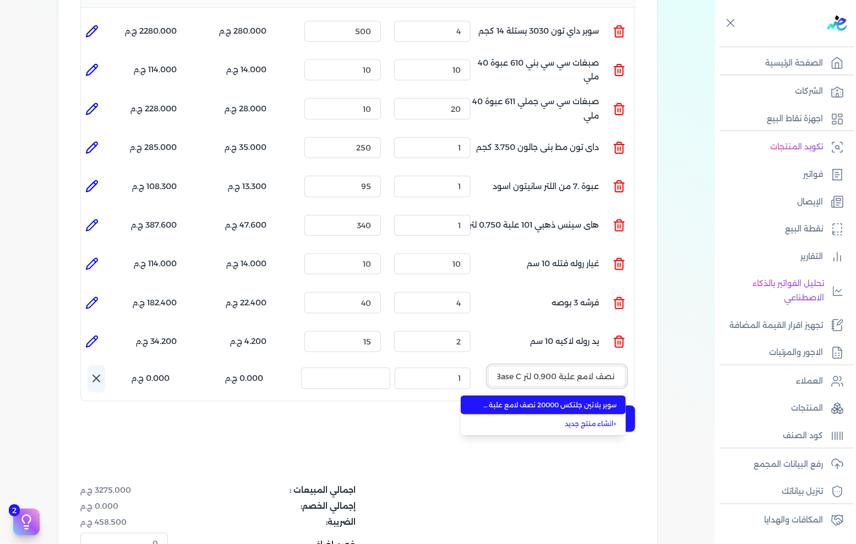
type input "سوبر بلاتين جلتكس 20000 نصف لامع علبة 0,900 لتر Base C"
click at [526, 395] on li "سوبر بلاتين جلتكس 20000 نصف لامع علبة 0,900 لتر Base C" at bounding box center [543, 404] width 165 height 19
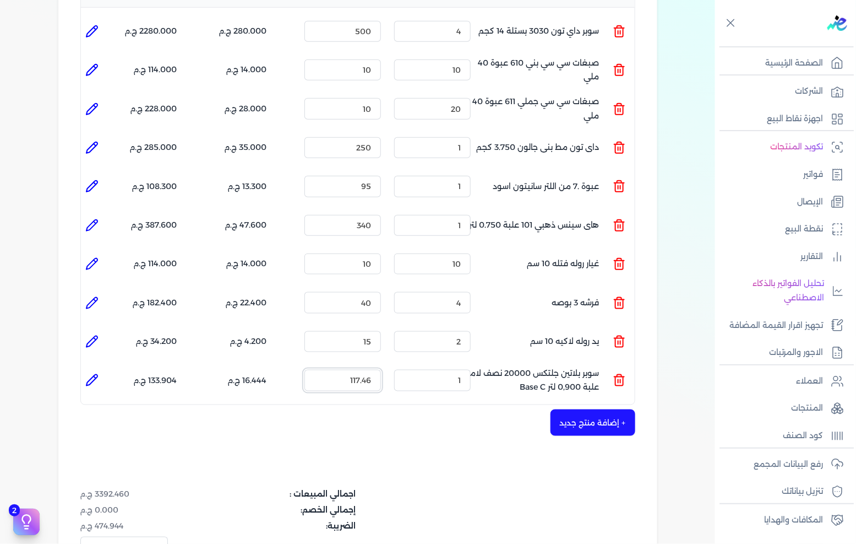
click at [371, 370] on input "117.46" at bounding box center [343, 380] width 77 height 21
type input "400"
click at [595, 409] on button "+ إضافة منتج جديد" at bounding box center [593, 422] width 85 height 26
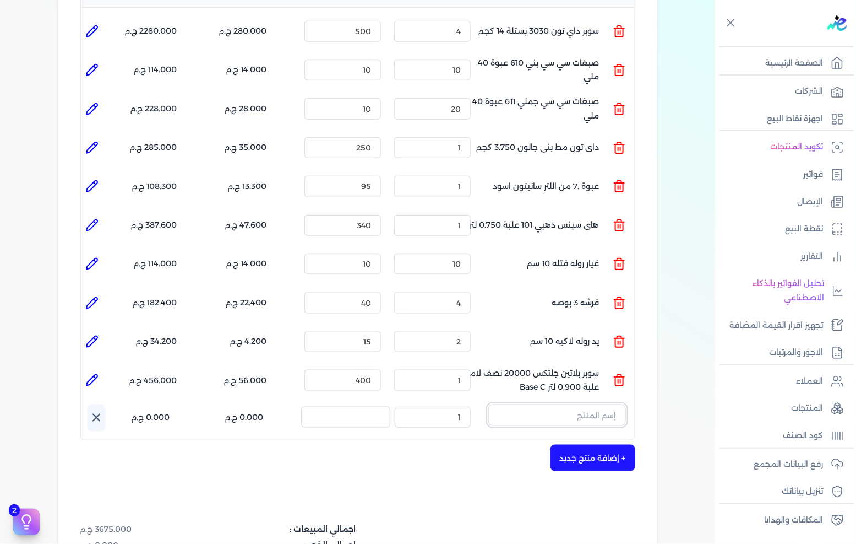
click at [590, 404] on input "text" at bounding box center [557, 414] width 138 height 21
type input "مهز"
click at [596, 458] on link "+ انشاء منتج جديد" at bounding box center [550, 463] width 134 height 10
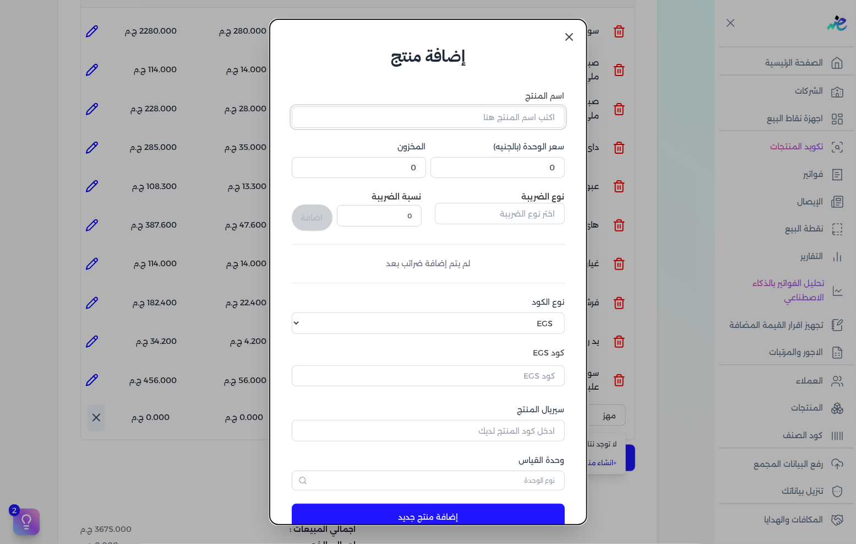
click at [497, 122] on input "اسم المنتج" at bounding box center [428, 116] width 273 height 21
type input "مهزه"
click at [529, 173] on input "0" at bounding box center [498, 167] width 134 height 21
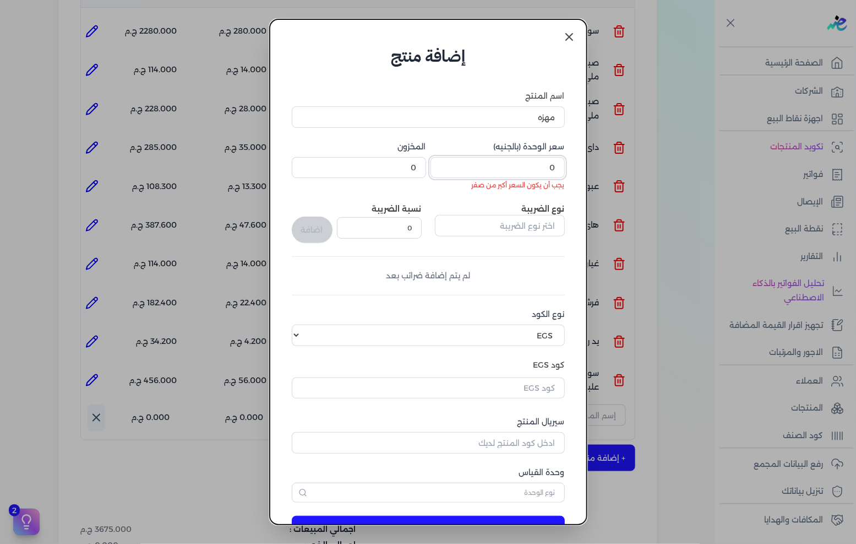
click at [529, 173] on input "0" at bounding box center [498, 167] width 134 height 21
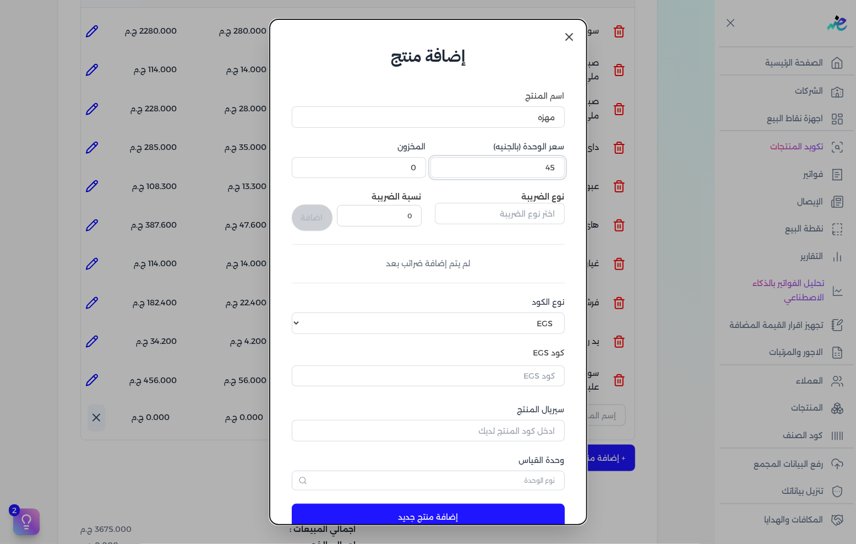
type input "45"
click at [530, 207] on input "text" at bounding box center [500, 213] width 130 height 21
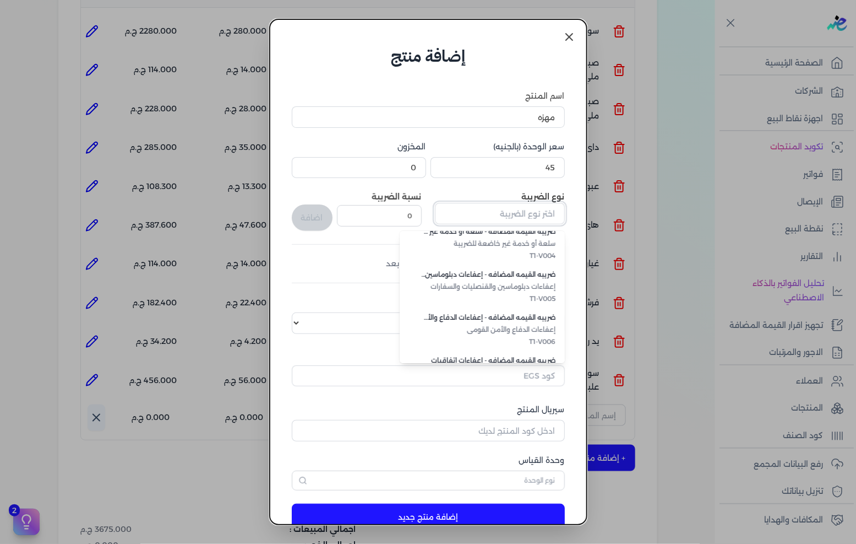
scroll to position [301, 0]
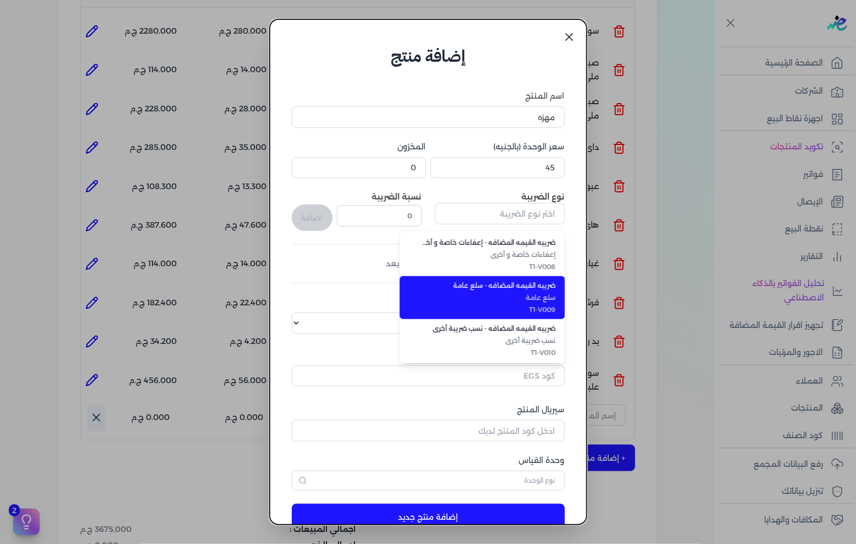
click at [518, 298] on span "سلع عامة" at bounding box center [489, 297] width 134 height 10
type input "ضريبه القيمه المضافه - سلع عامة"
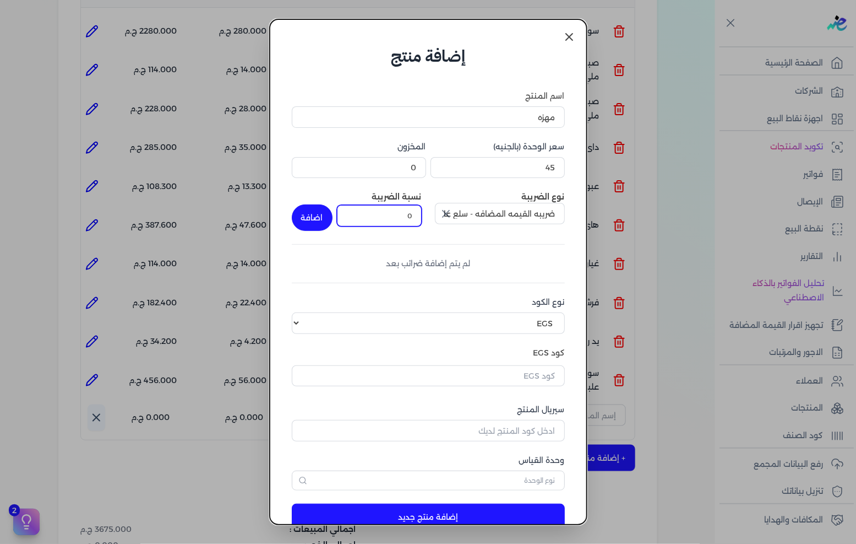
click at [402, 224] on input "0" at bounding box center [379, 215] width 85 height 21
type input "14"
click at [316, 205] on button "اضافة" at bounding box center [312, 217] width 41 height 26
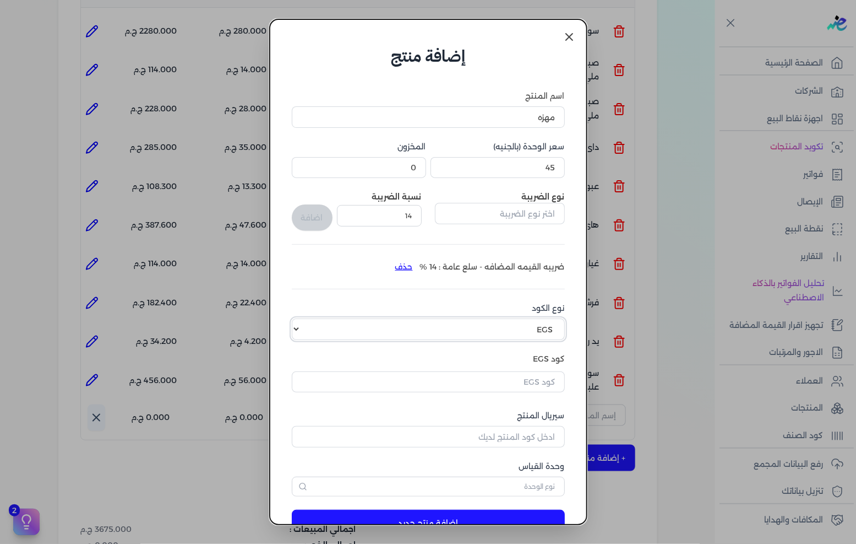
click at [493, 328] on select "اختر نوع الكود EGS GS1" at bounding box center [428, 328] width 273 height 21
select select "GS1"
click at [301, 318] on select "اختر نوع الكود EGS GS1" at bounding box center [428, 328] width 273 height 21
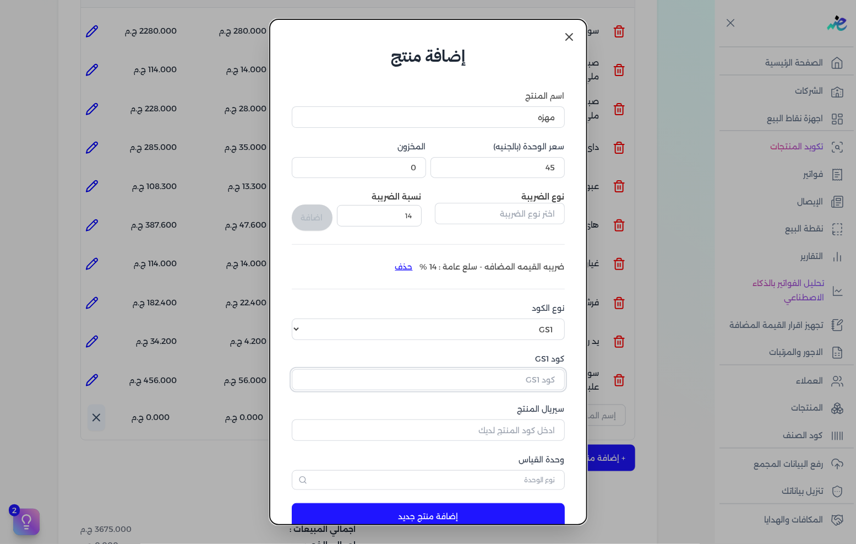
click at [535, 377] on input "كود GS1" at bounding box center [428, 379] width 273 height 21
paste input "10006845"
type input "10006845"
click at [534, 428] on input "سيريال المنتج" at bounding box center [428, 429] width 273 height 21
type input "5105"
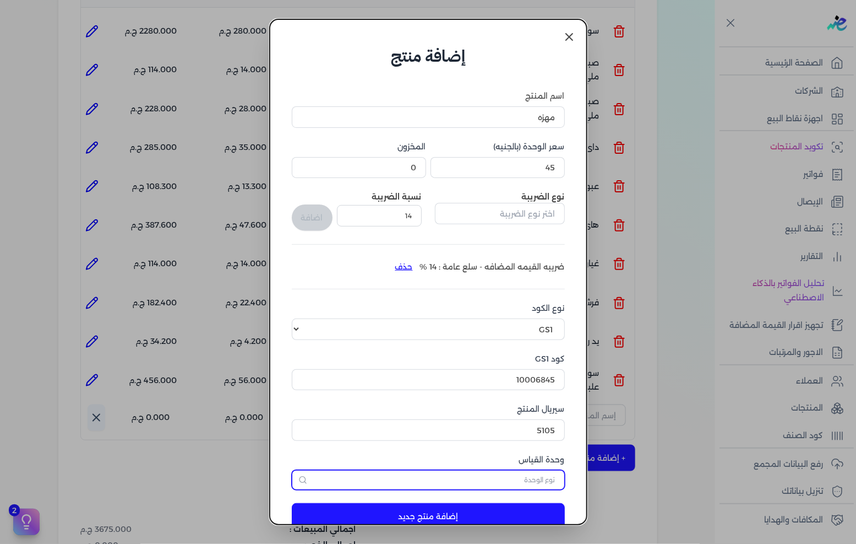
click at [482, 475] on input "text" at bounding box center [428, 480] width 273 height 20
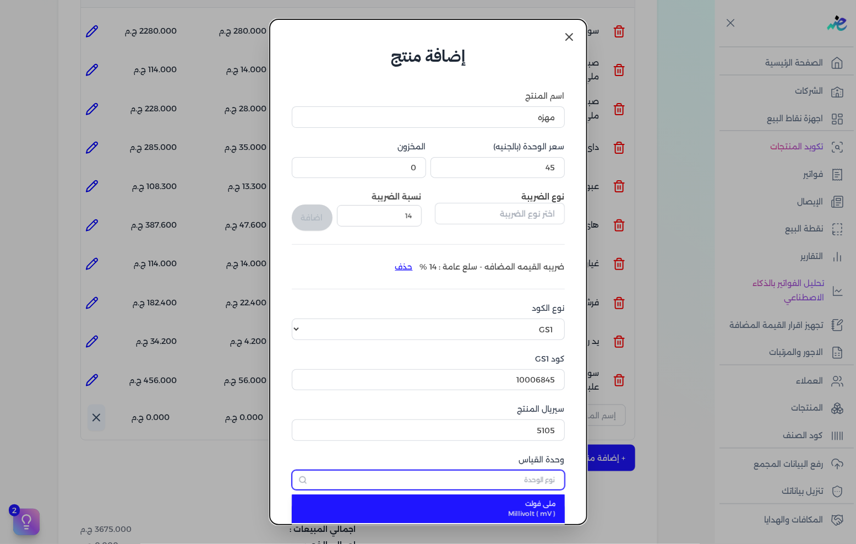
type input "كل"
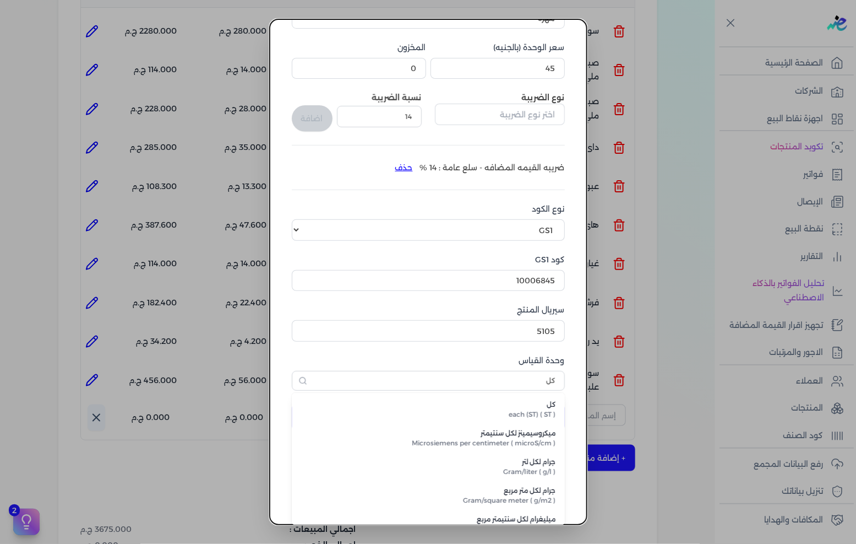
click at [525, 419] on span "each (ST) ( ST )" at bounding box center [435, 414] width 242 height 10
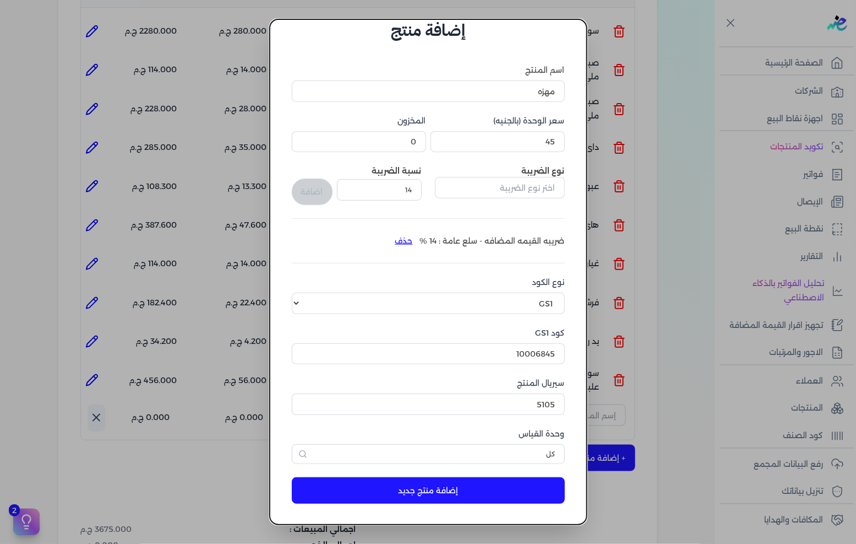
click at [478, 483] on button "إضافة منتج جديد" at bounding box center [428, 490] width 273 height 26
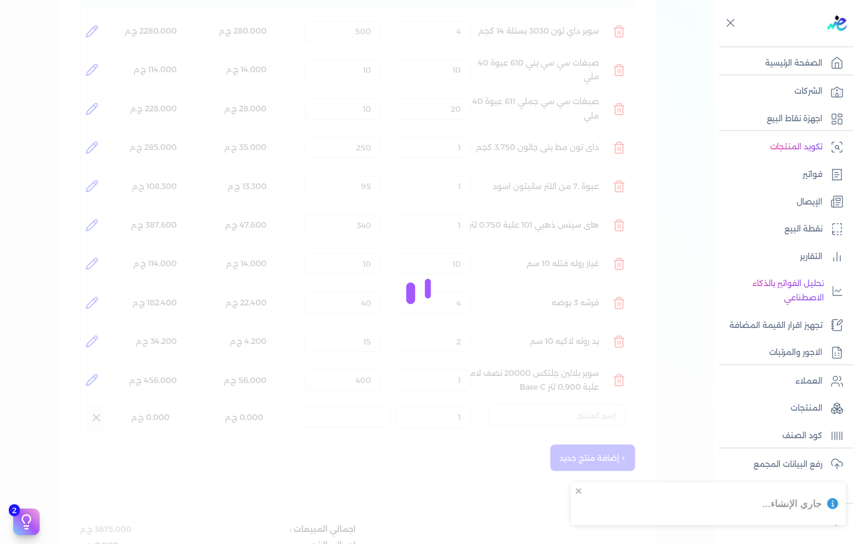
select select "EGS"
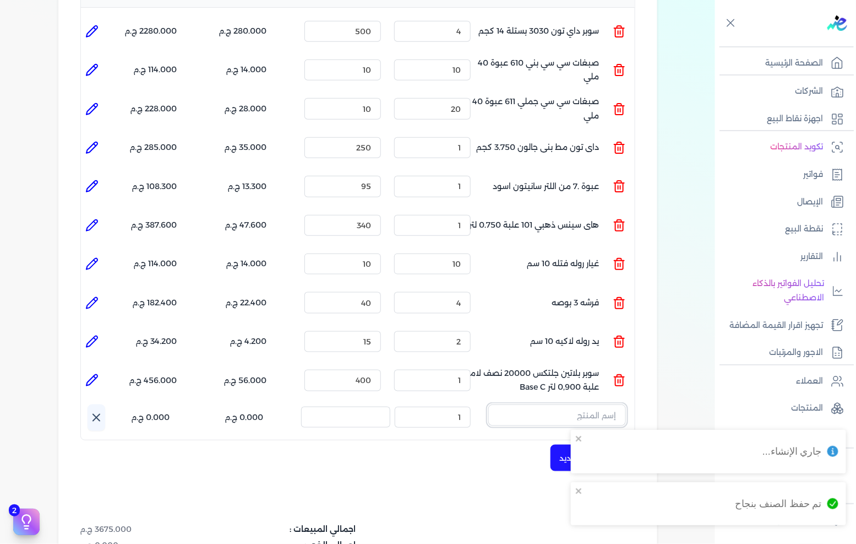
click at [583, 404] on input "text" at bounding box center [557, 414] width 138 height 21
click at [566, 439] on span "مهزه" at bounding box center [550, 444] width 134 height 10
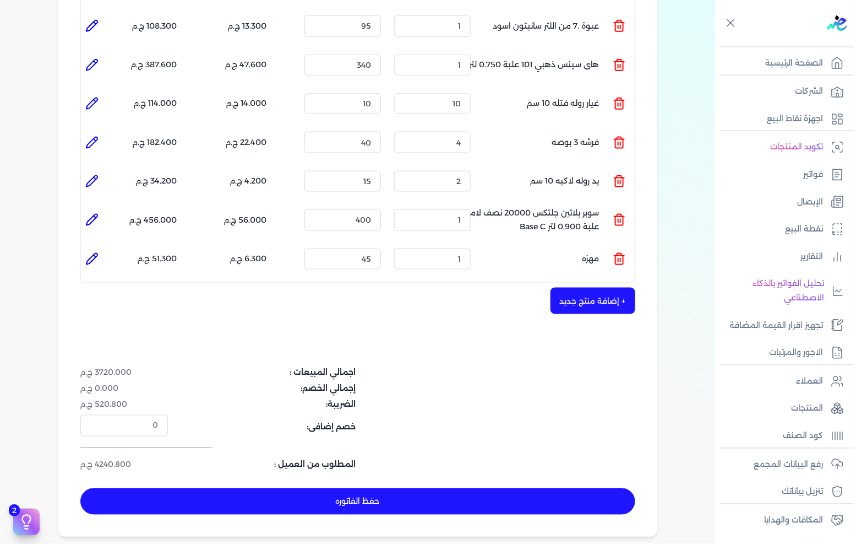
scroll to position [489, 0]
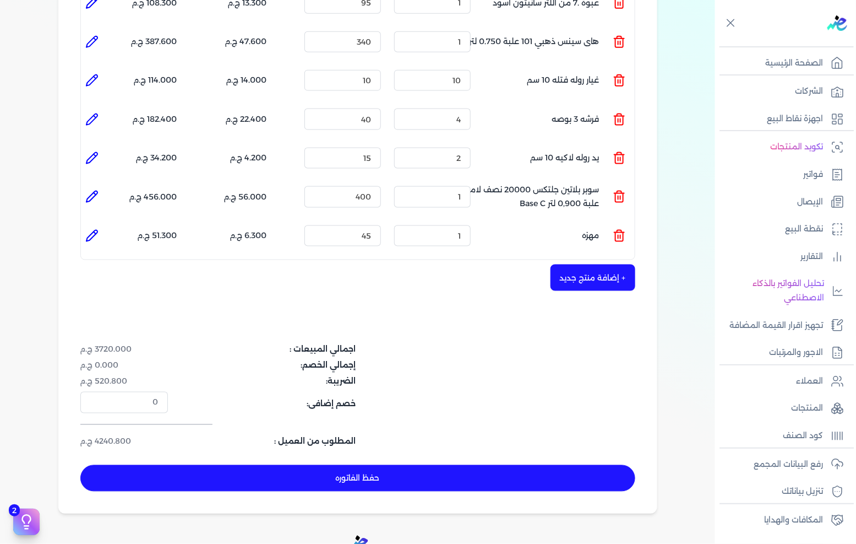
click at [362, 465] on button "حفظ الفاتوره" at bounding box center [357, 478] width 555 height 26
type input "[DATE]"
